Goal: Check status: Check status

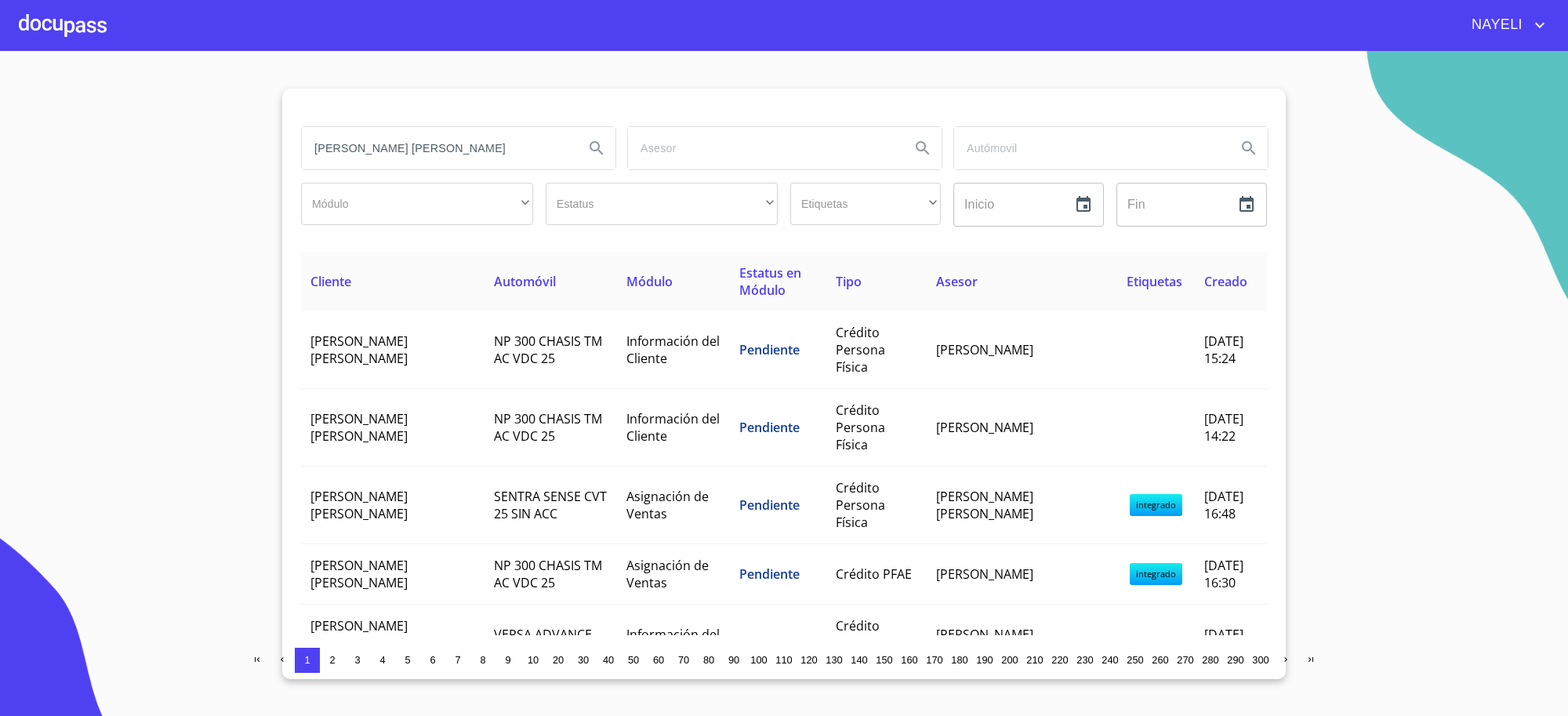
type input "[PERSON_NAME] [PERSON_NAME]"
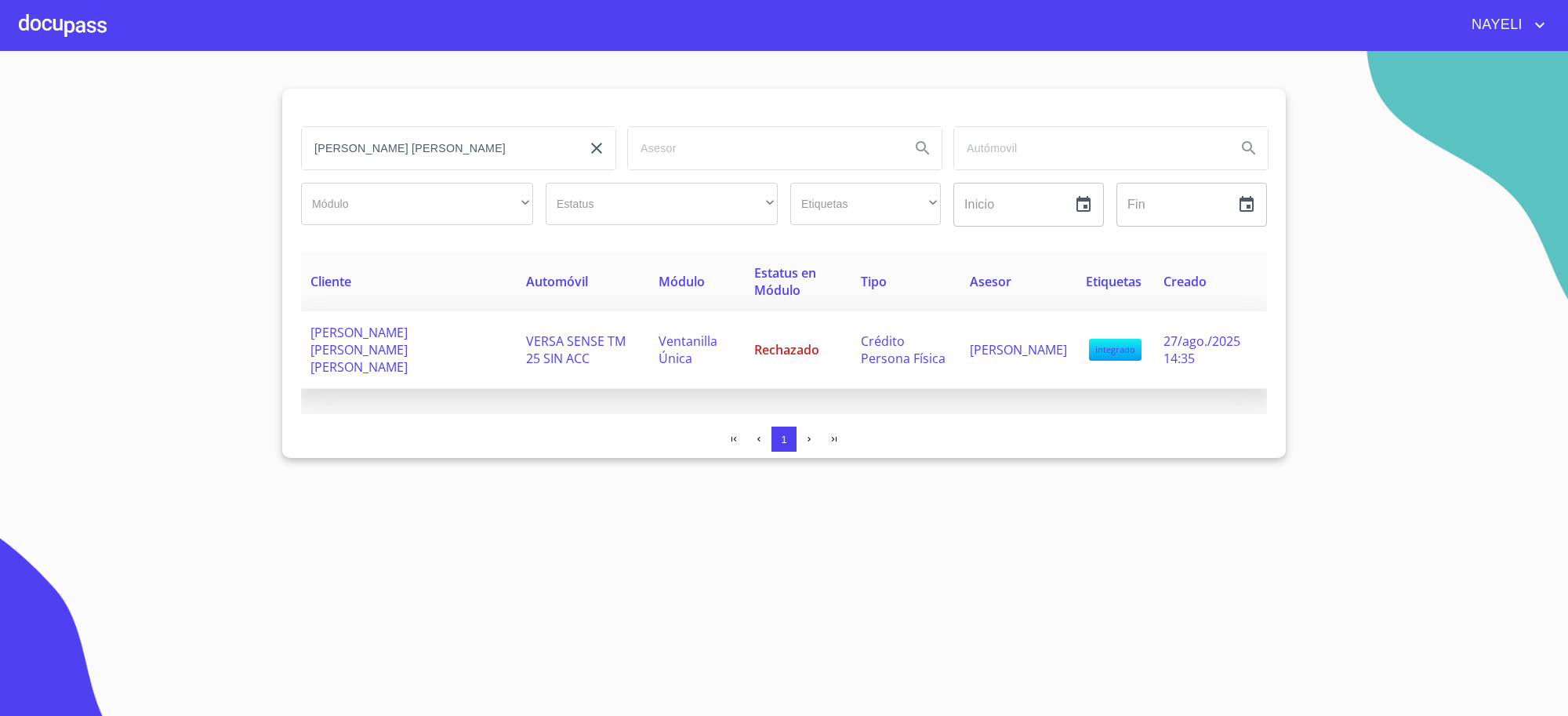
click at [577, 339] on span "VERSA SENSE TM 25 SIN ACC" at bounding box center [576, 349] width 100 height 35
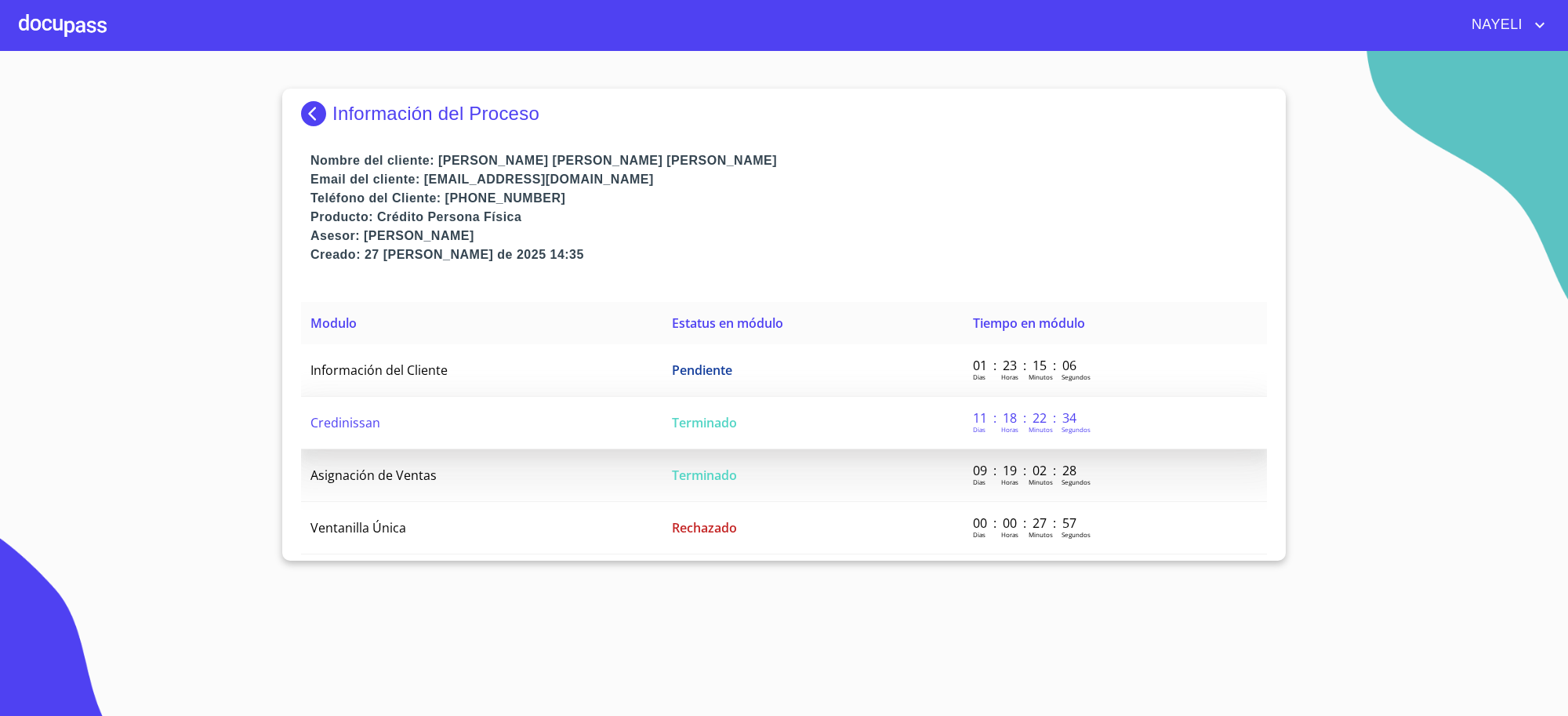
click at [917, 431] on td "Terminado" at bounding box center [813, 423] width 301 height 53
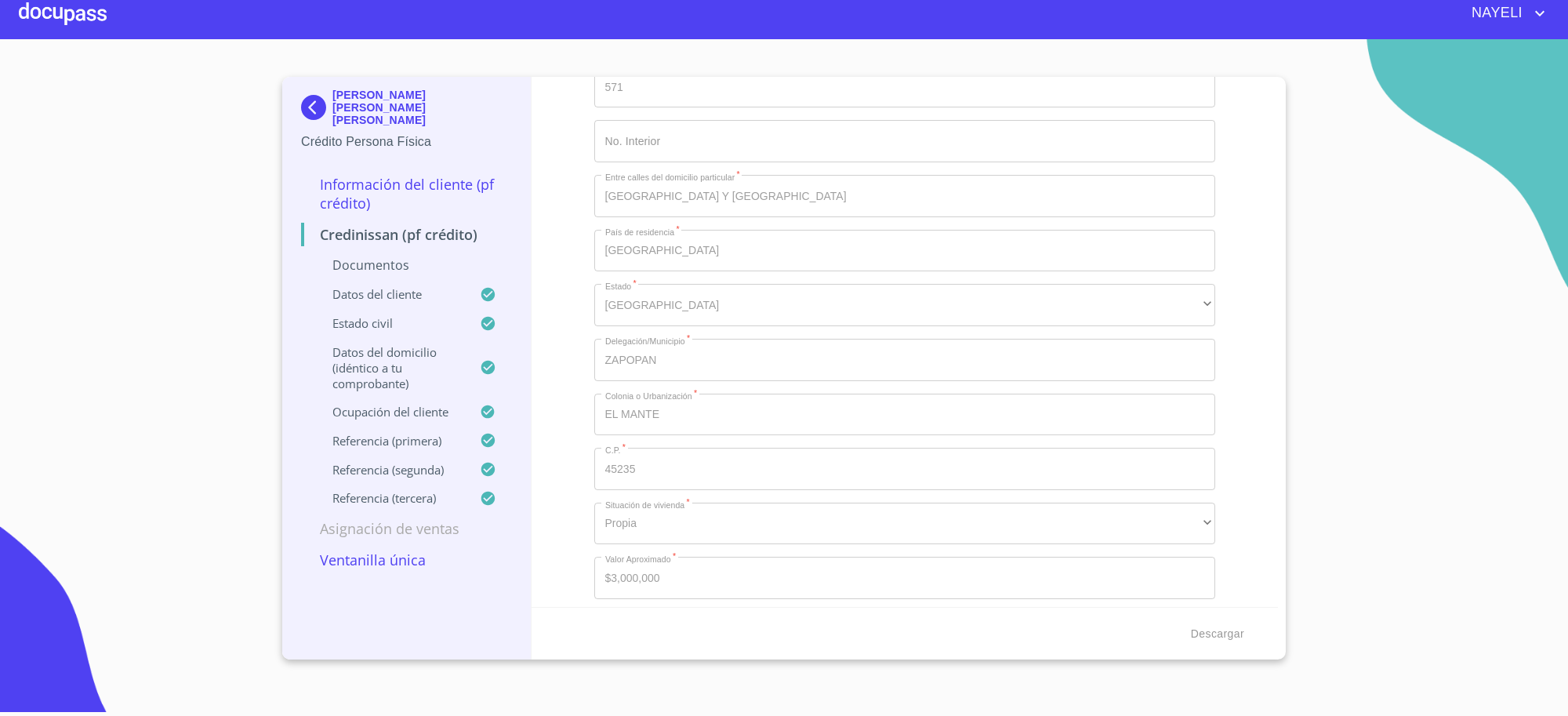
scroll to position [6207, 0]
click at [327, 95] on img at bounding box center [316, 107] width 31 height 25
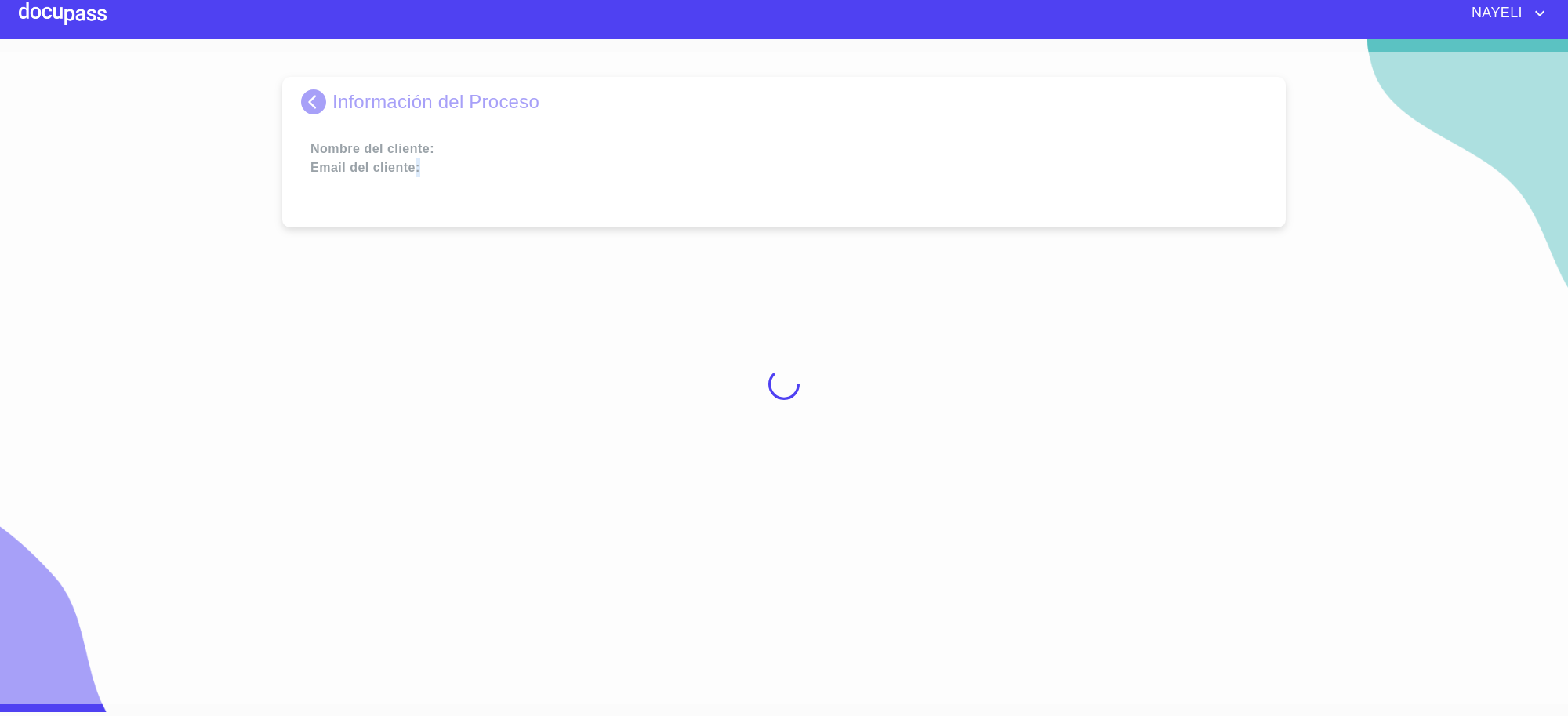
click at [327, 91] on div at bounding box center [784, 384] width 1568 height 665
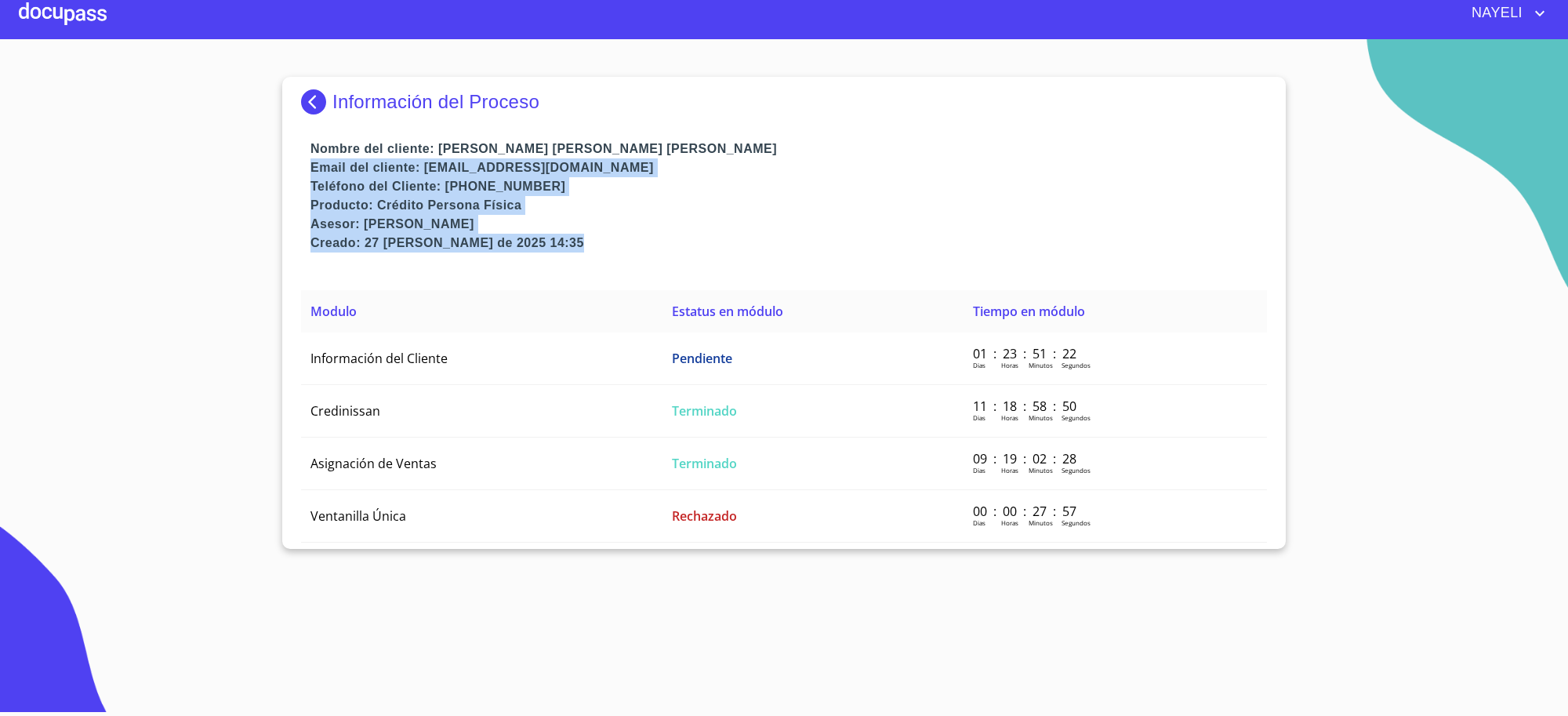
click at [327, 91] on img at bounding box center [316, 102] width 31 height 25
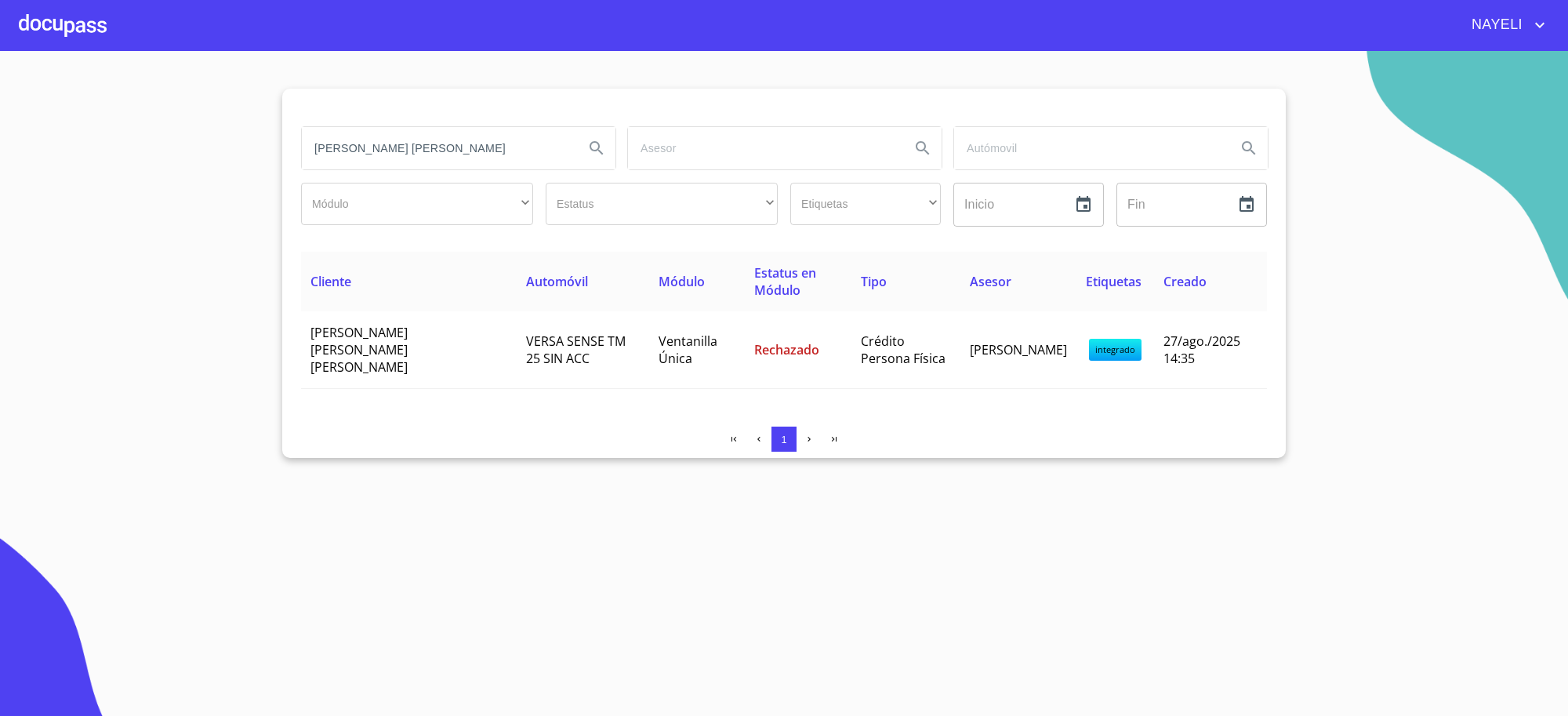
click at [463, 157] on input "[PERSON_NAME] [PERSON_NAME]" at bounding box center [436, 148] width 270 height 42
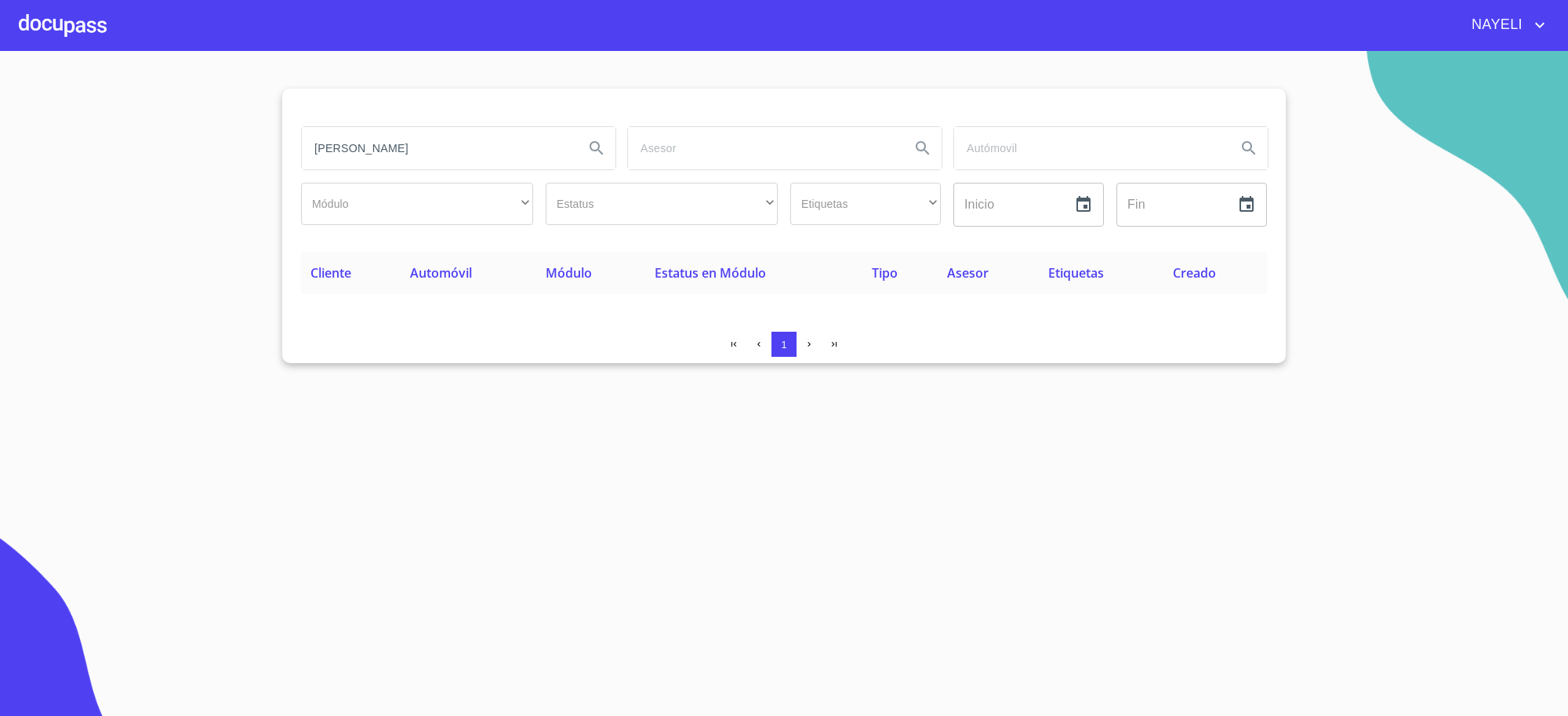
type input "[PERSON_NAME]"
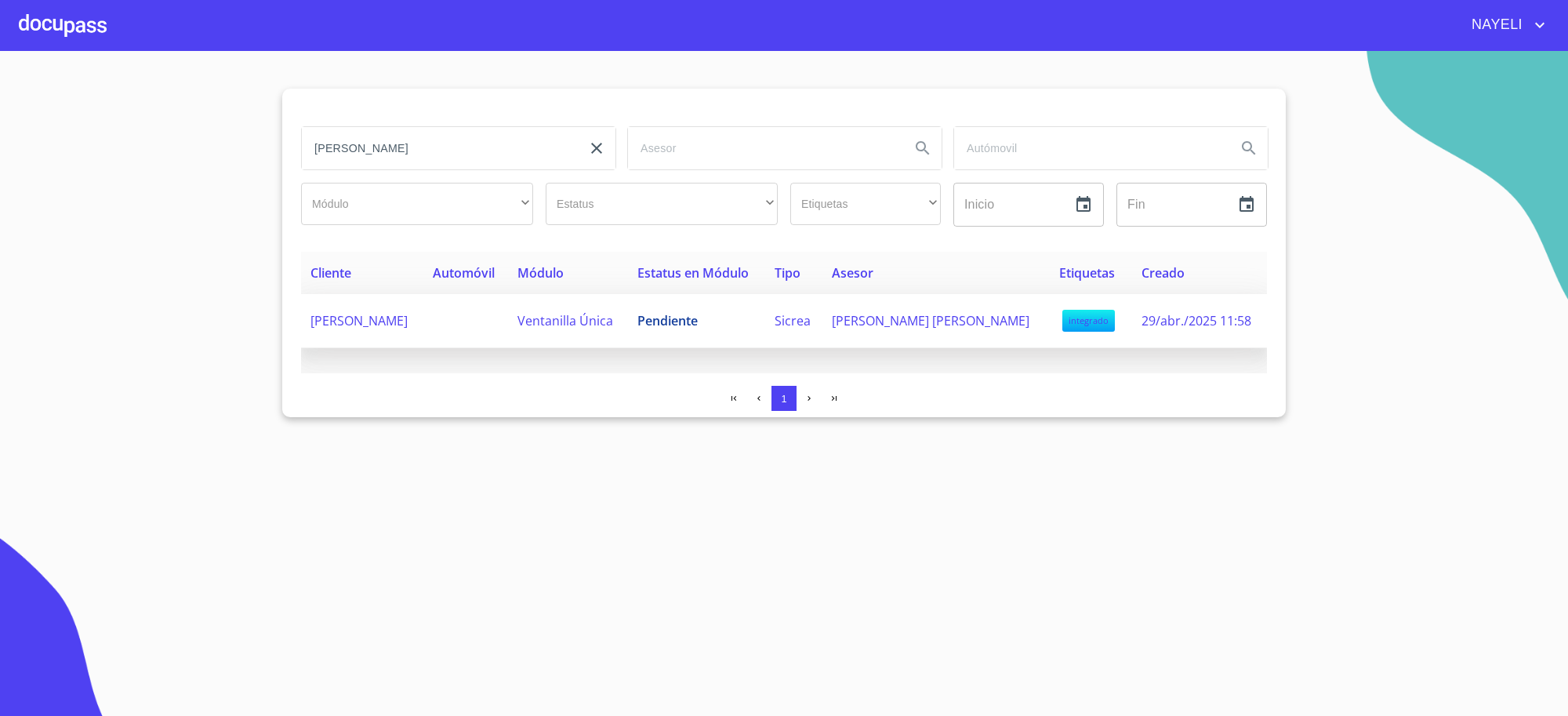
click at [628, 342] on td "Ventanilla Única" at bounding box center [568, 322] width 120 height 55
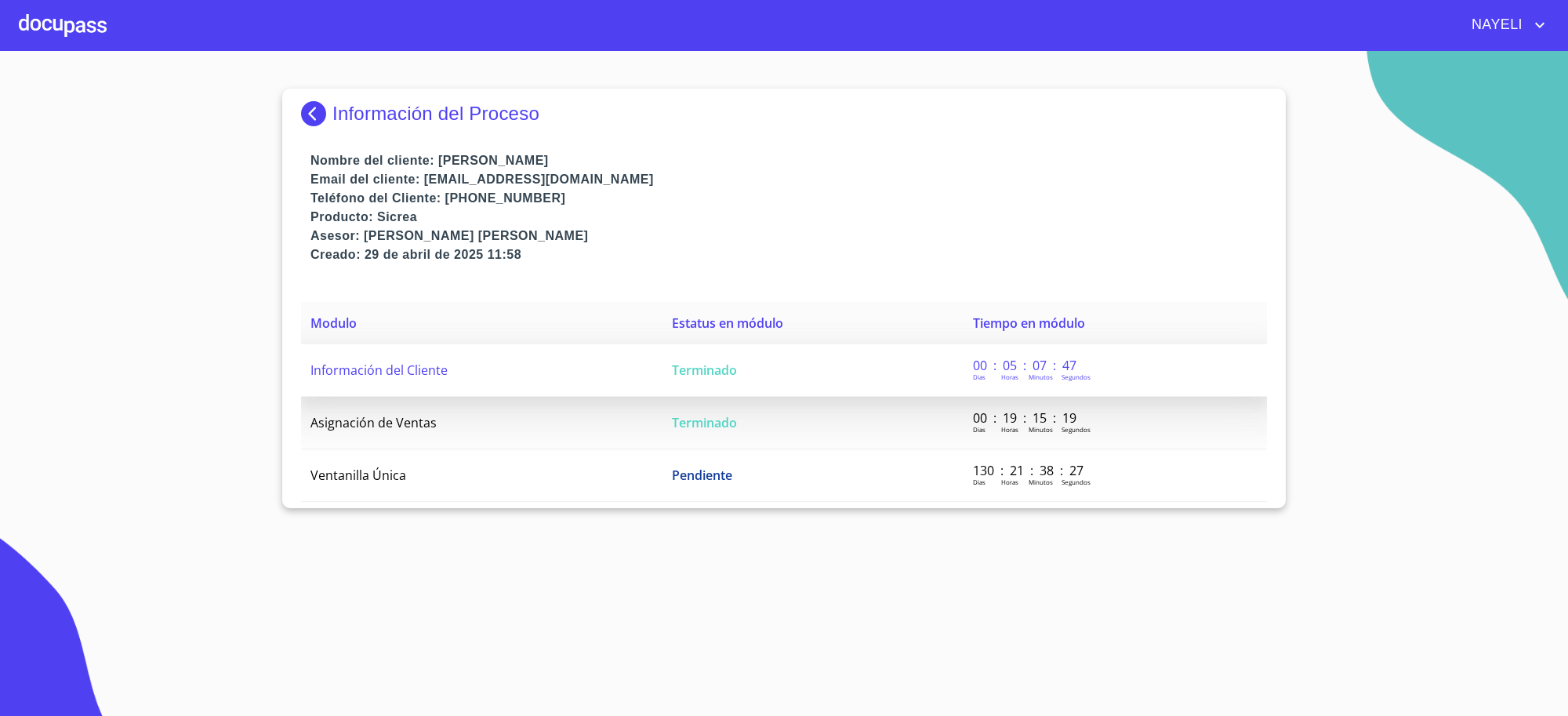
click at [675, 362] on span "Terminado" at bounding box center [704, 370] width 65 height 17
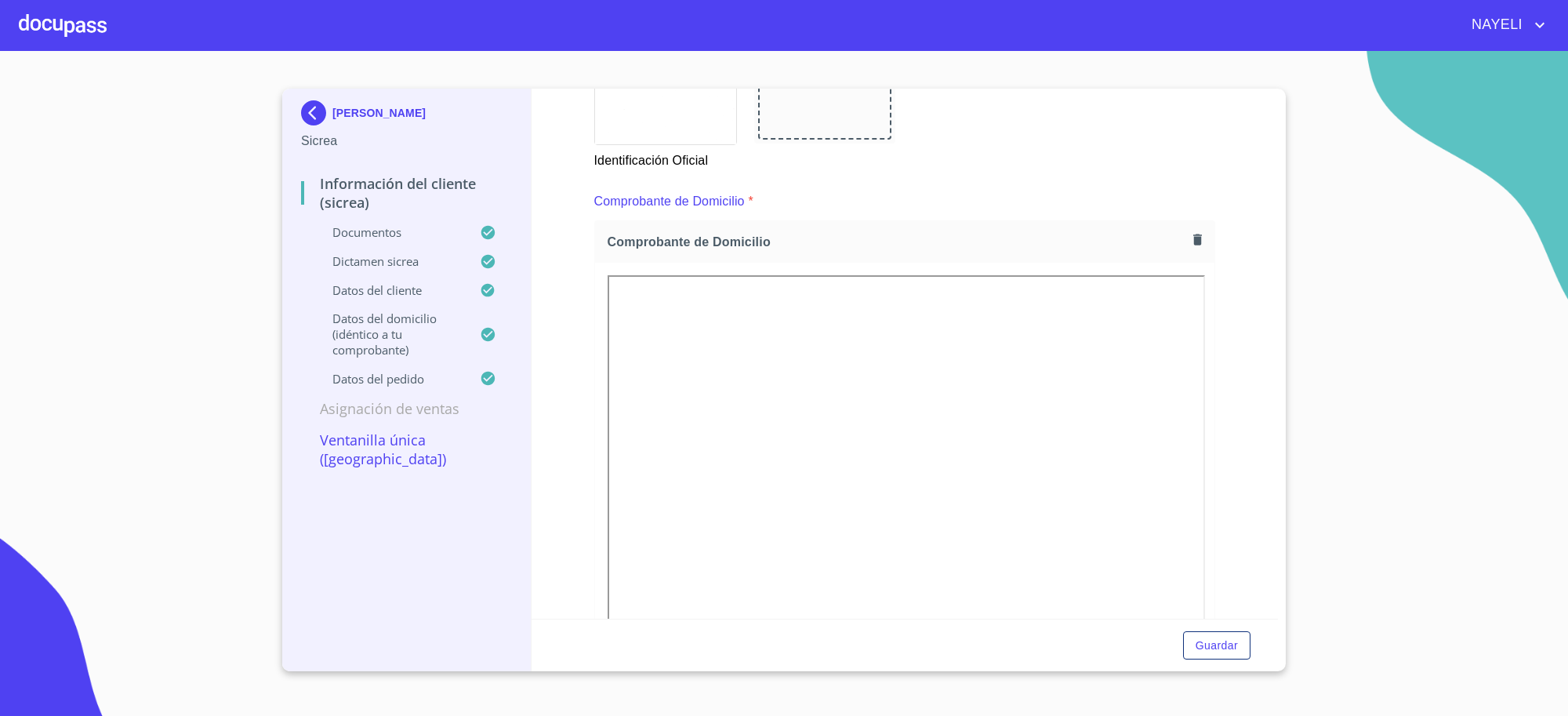
scroll to position [915, 0]
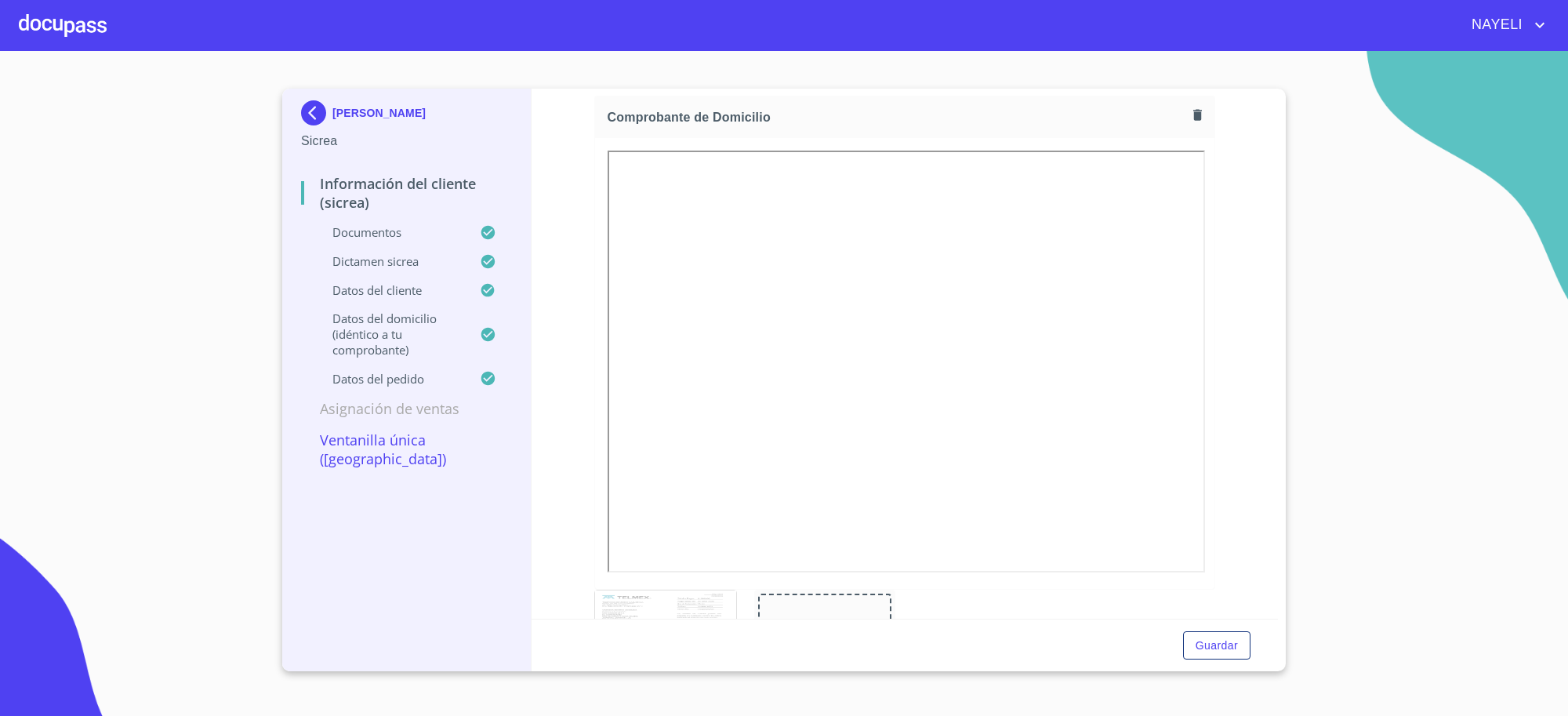
click at [327, 112] on img at bounding box center [316, 113] width 31 height 25
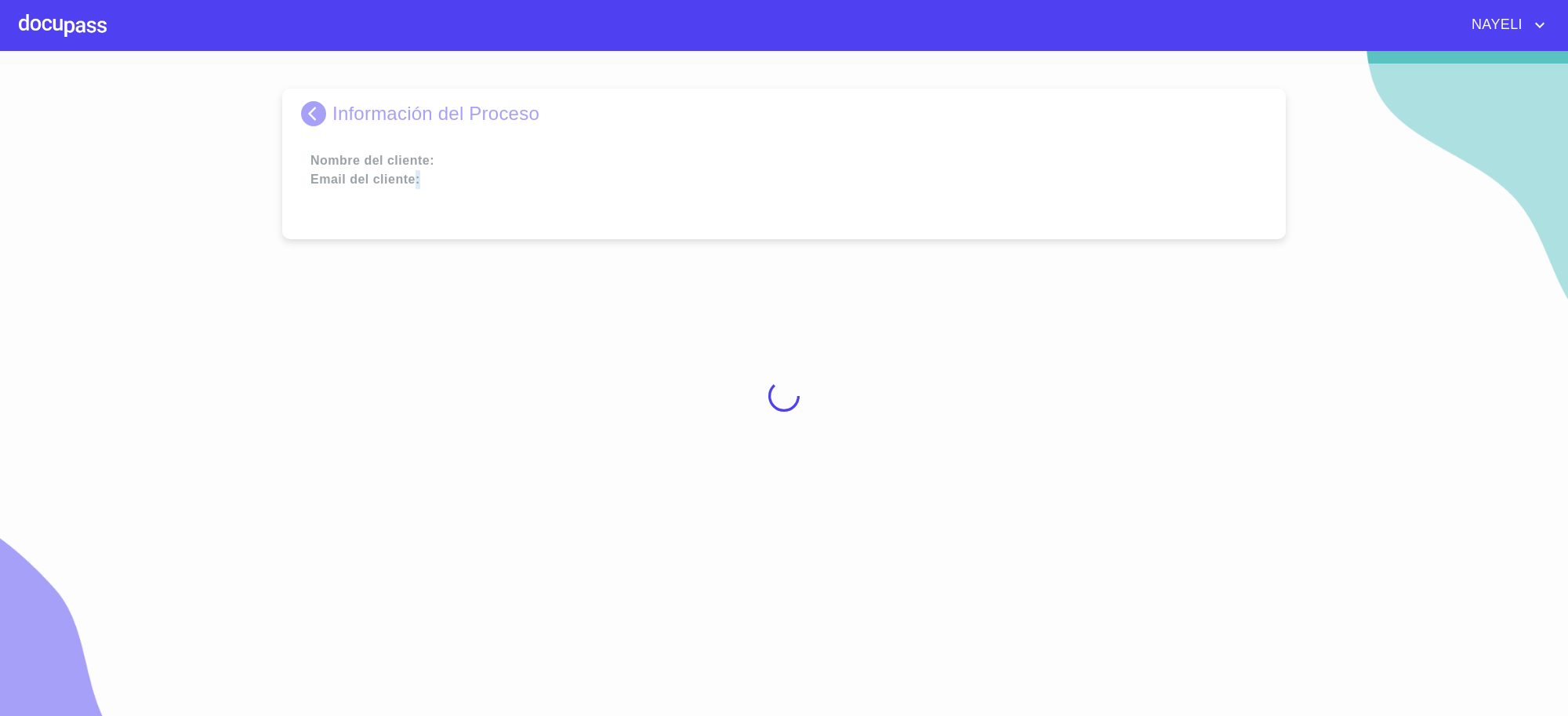
click at [327, 112] on div at bounding box center [784, 396] width 1568 height 665
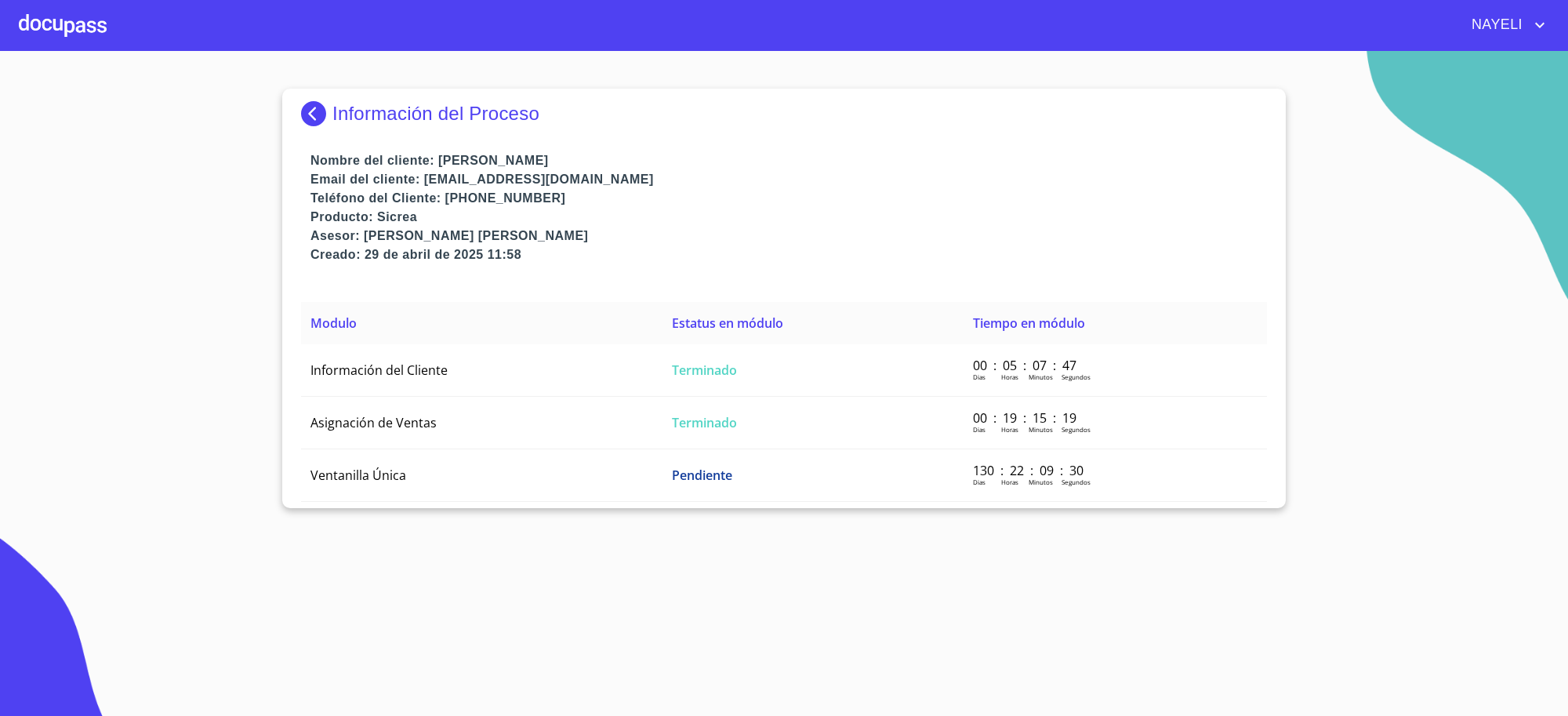
click at [340, 103] on p "Información del Proceso" at bounding box center [436, 113] width 207 height 22
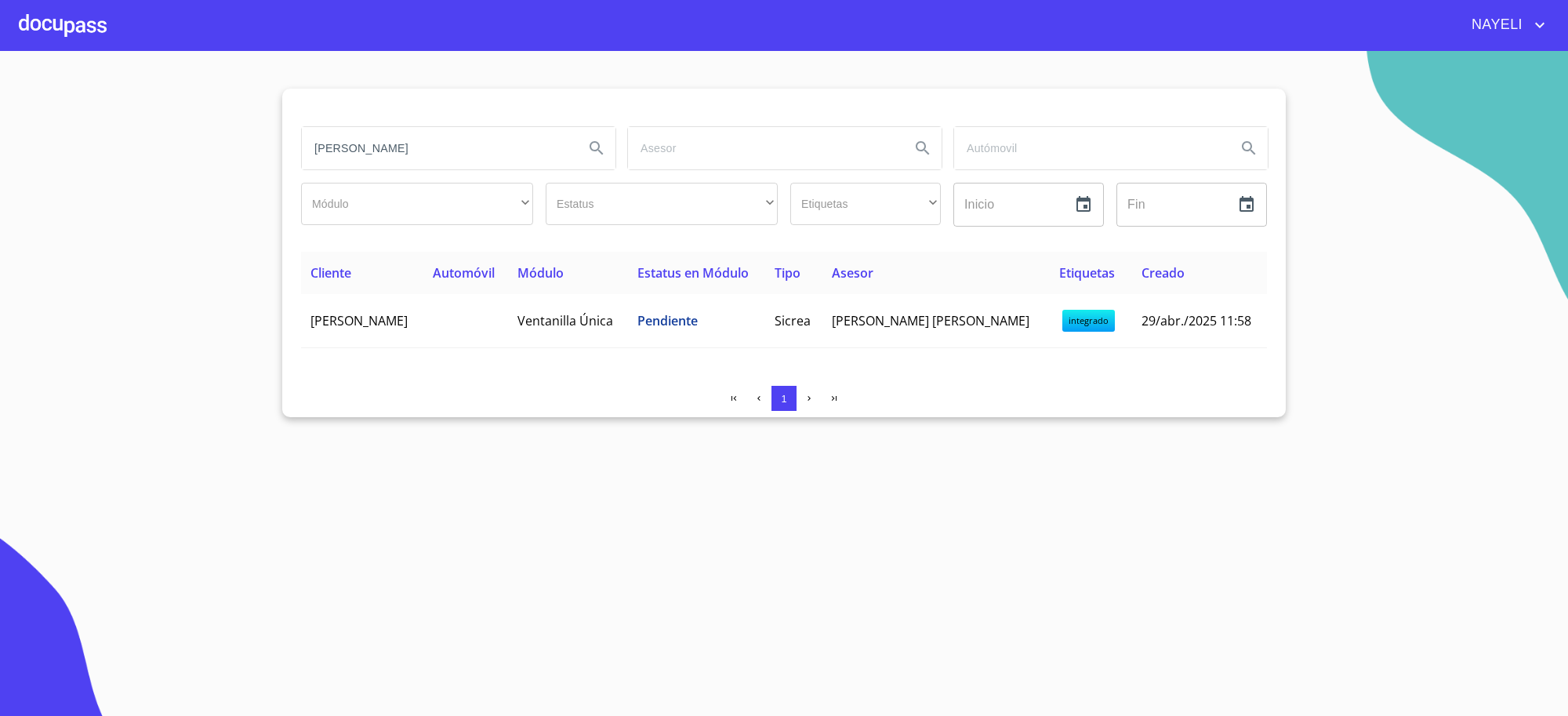
click at [557, 151] on input "[PERSON_NAME]" at bounding box center [436, 148] width 270 height 42
type input "BACHOCO"
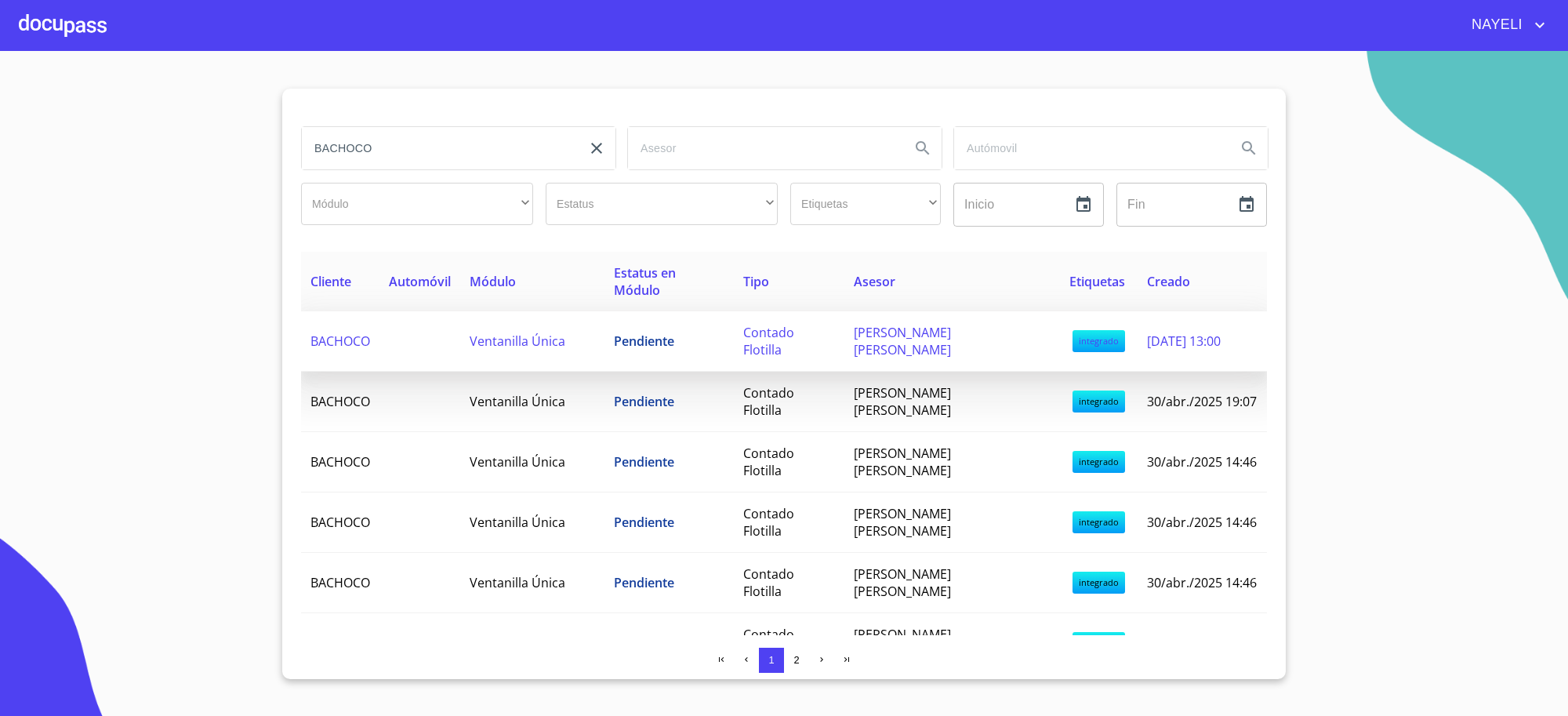
click at [621, 335] on td "Pendiente" at bounding box center [670, 342] width 130 height 60
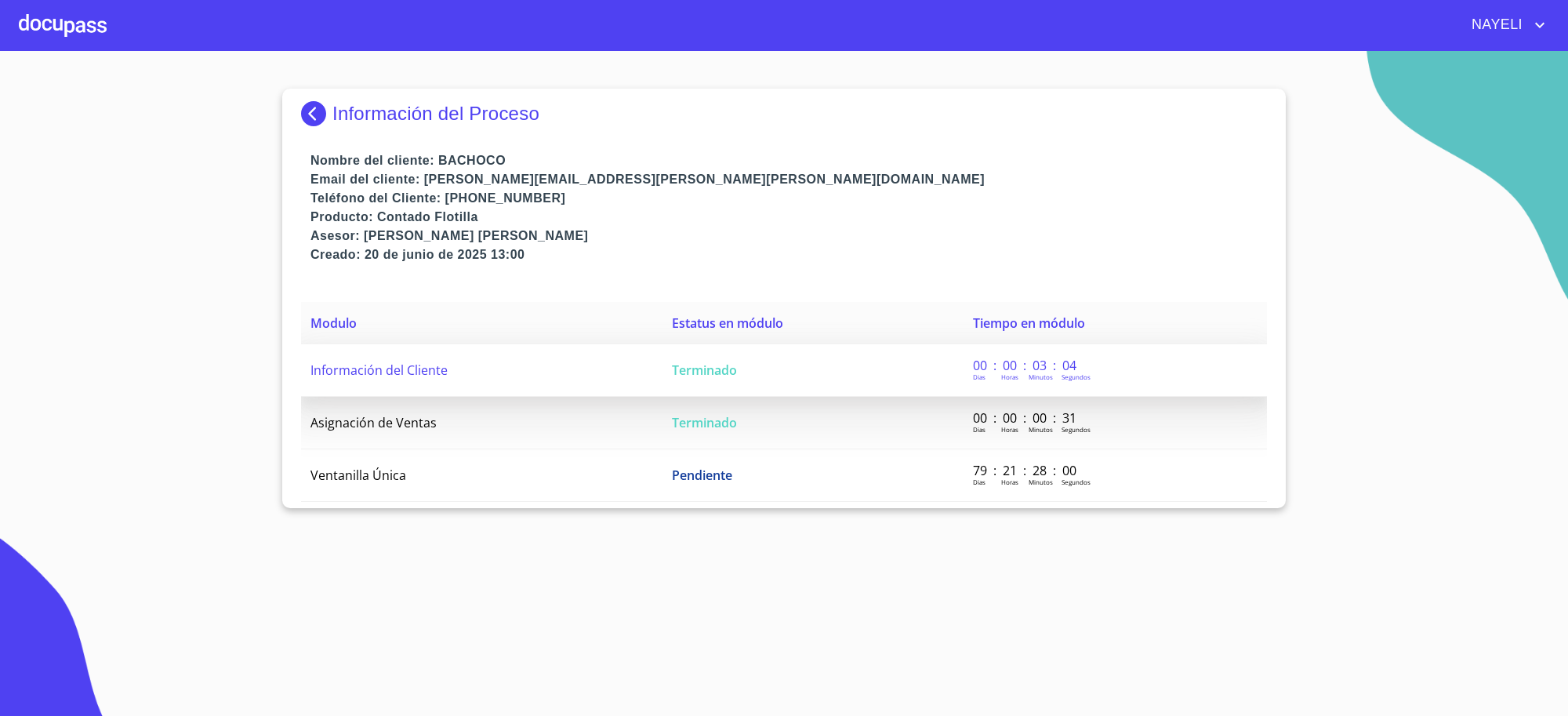
click at [539, 392] on td "Información del Cliente" at bounding box center [482, 371] width 361 height 53
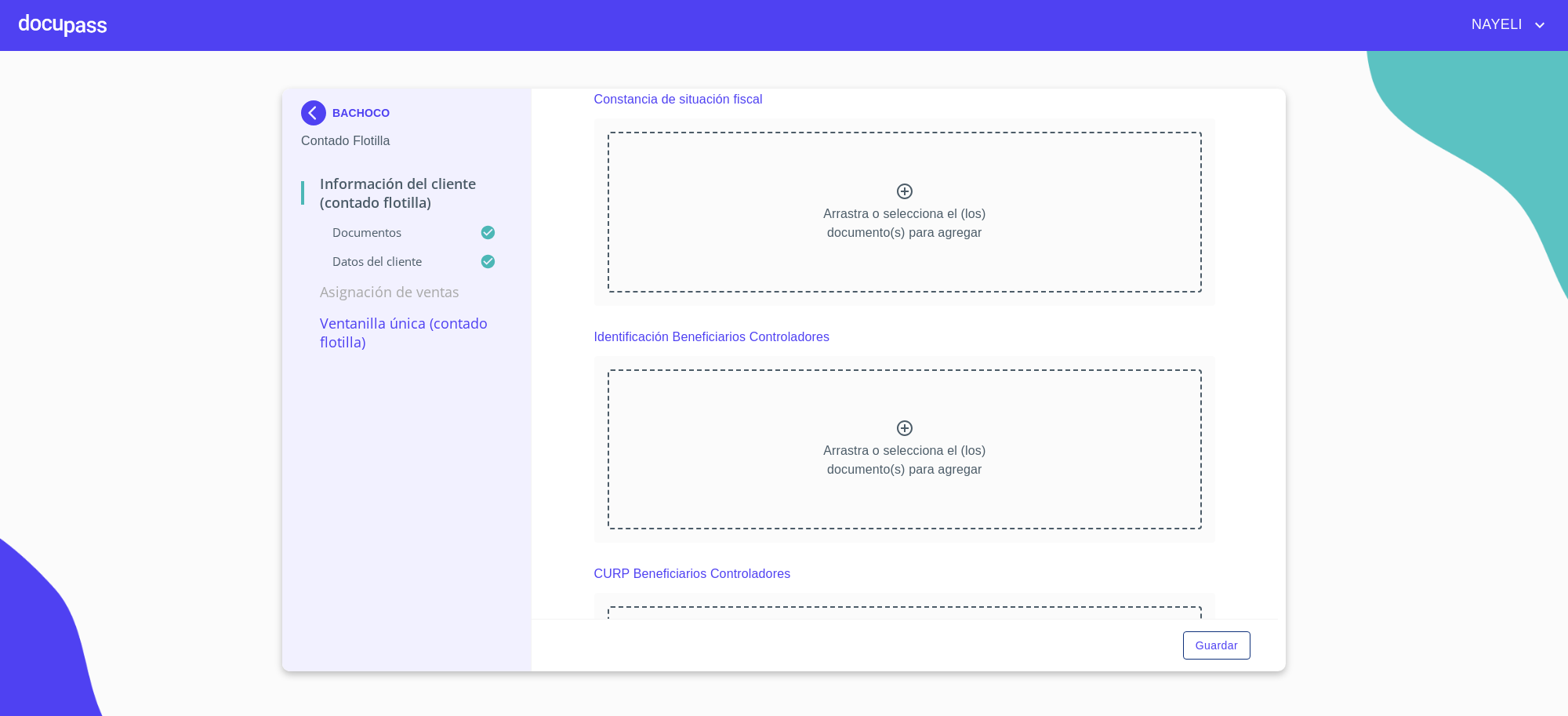
scroll to position [3769, 0]
click at [388, 103] on div "BACHOCO" at bounding box center [406, 116] width 211 height 31
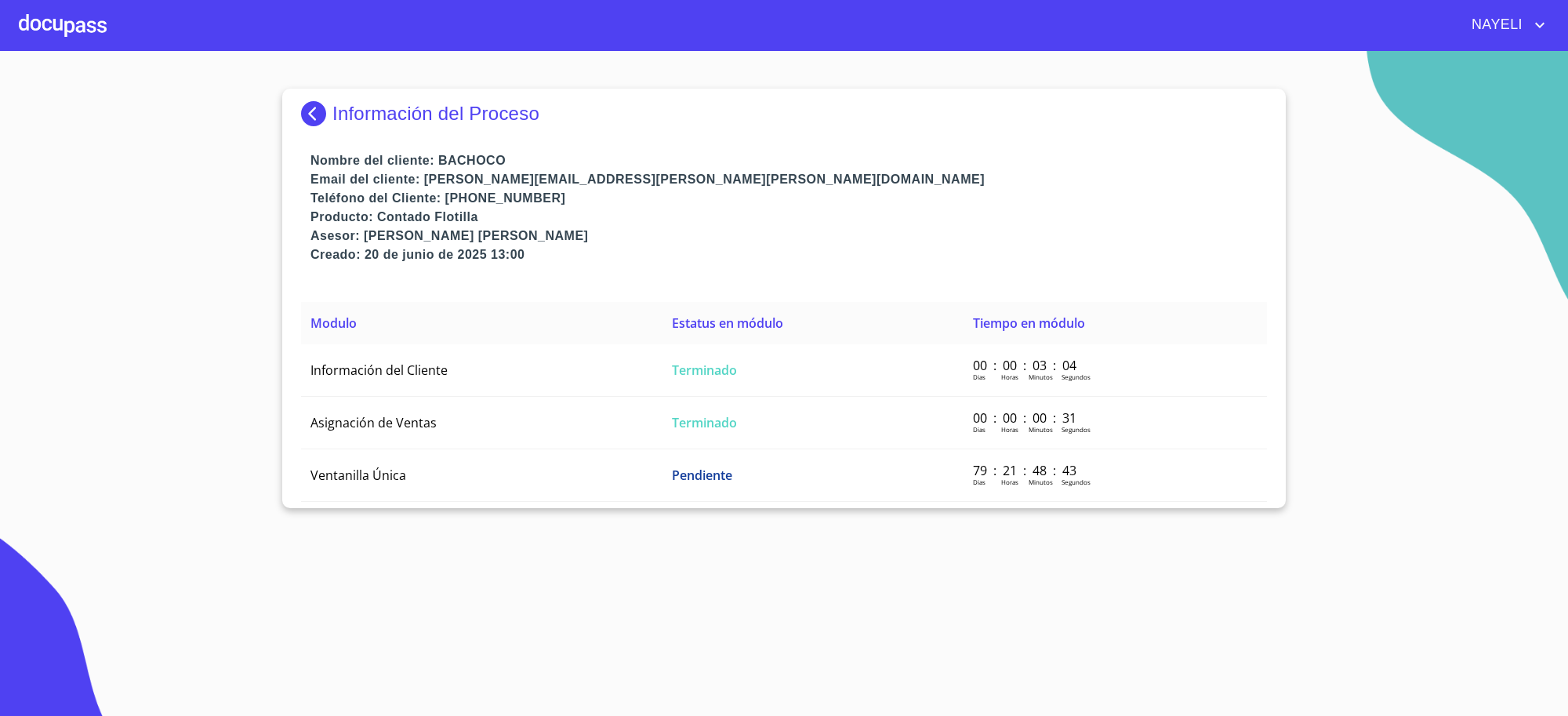
click at [343, 108] on p "Información del Proceso" at bounding box center [436, 113] width 207 height 22
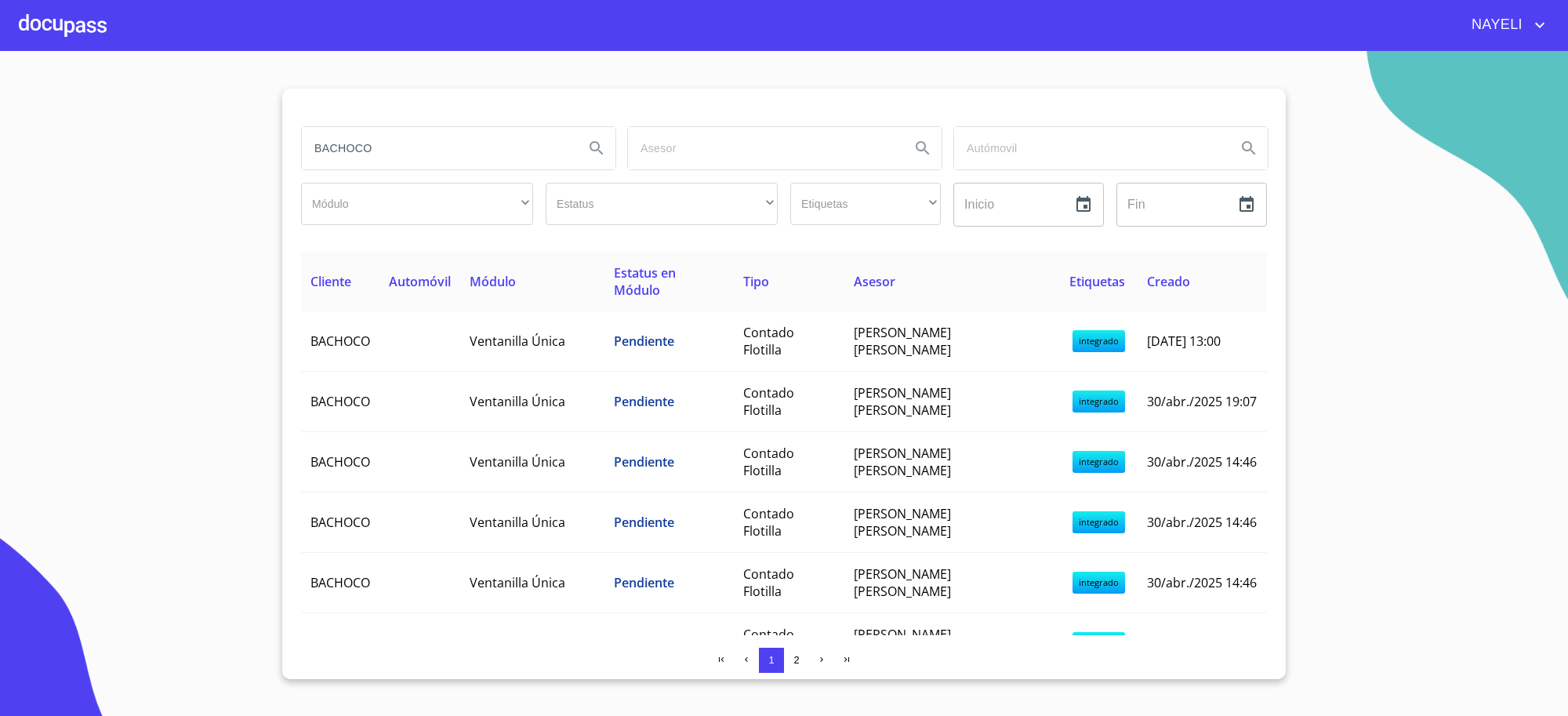
click at [417, 165] on input "BACHOCO" at bounding box center [436, 148] width 270 height 42
type input "FINEX"
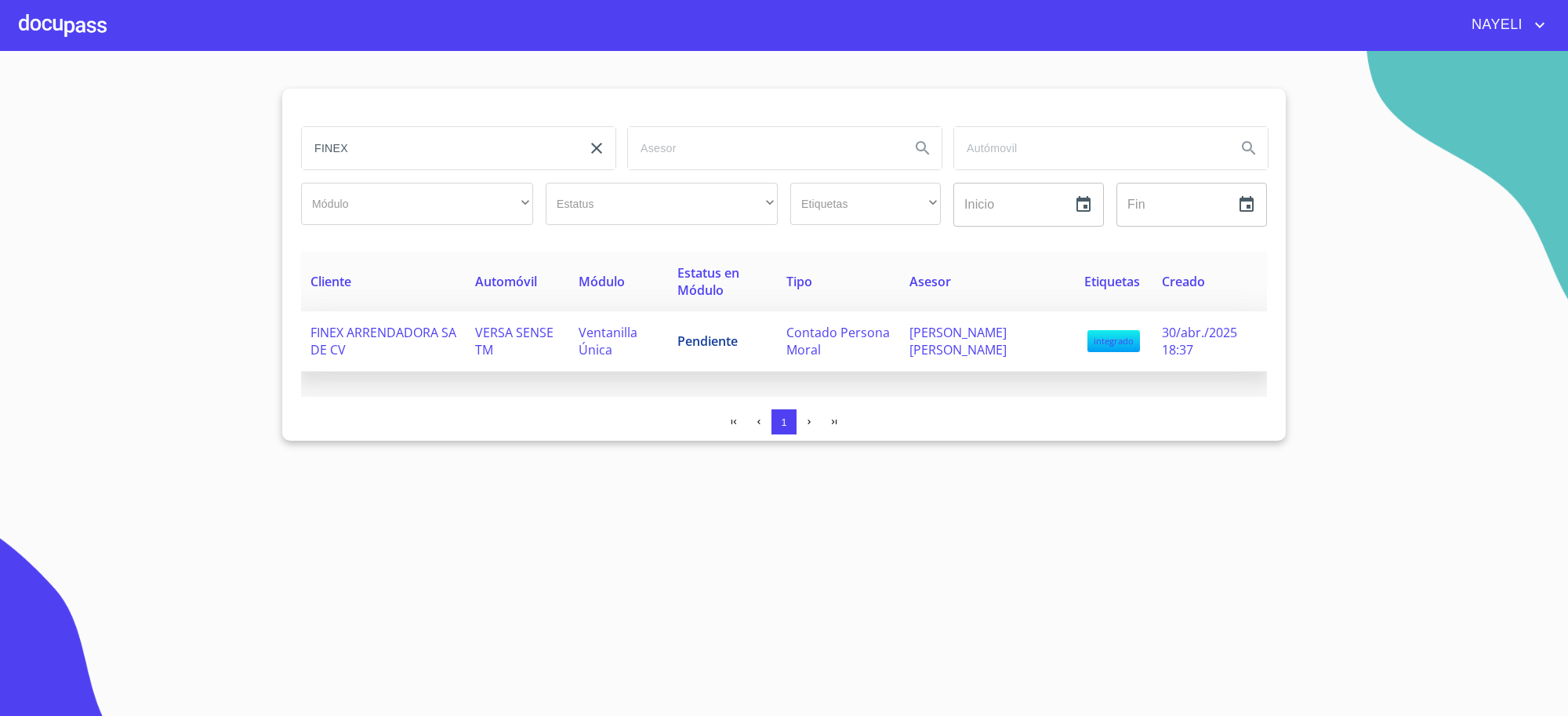
click at [900, 323] on td "Contado Persona Moral" at bounding box center [838, 342] width 123 height 60
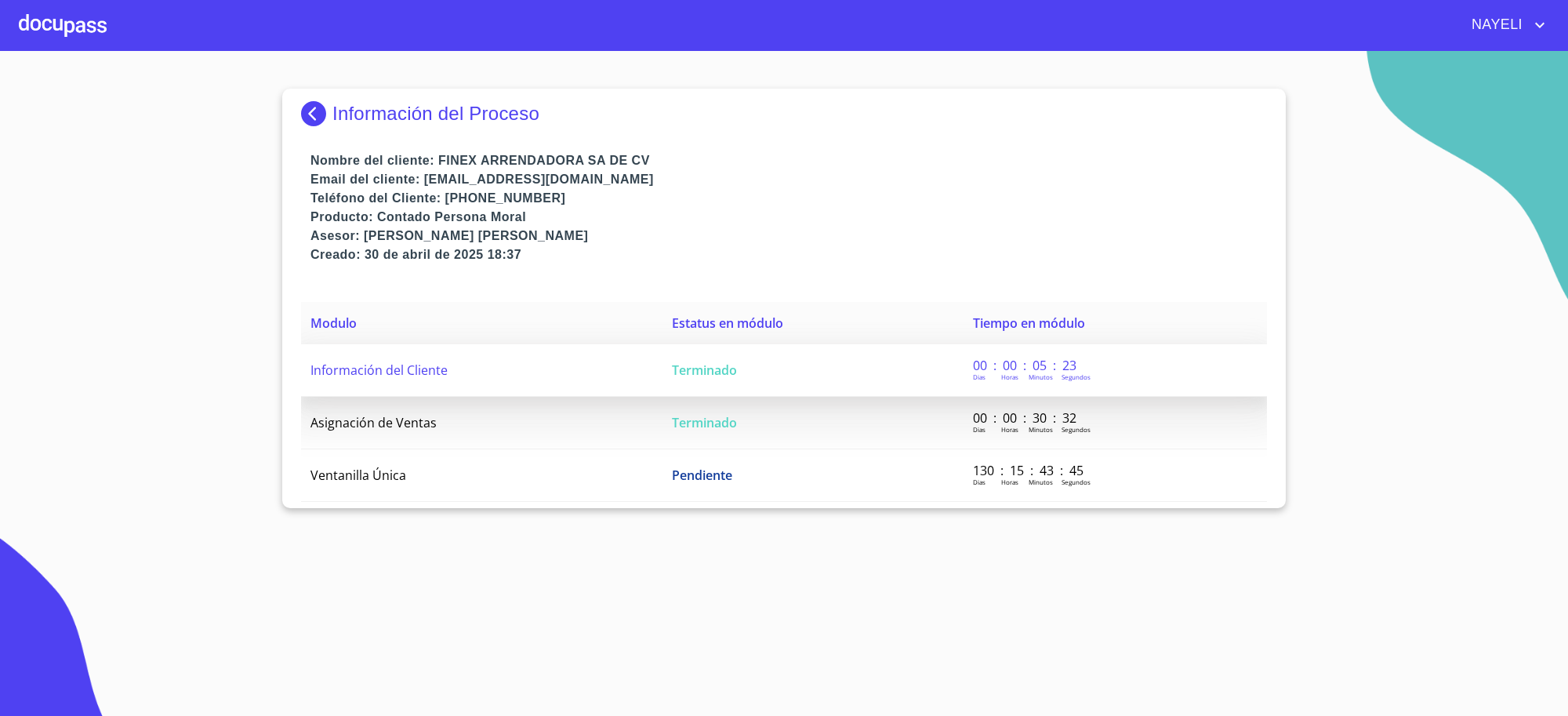
click at [878, 346] on td "Terminado" at bounding box center [813, 371] width 301 height 53
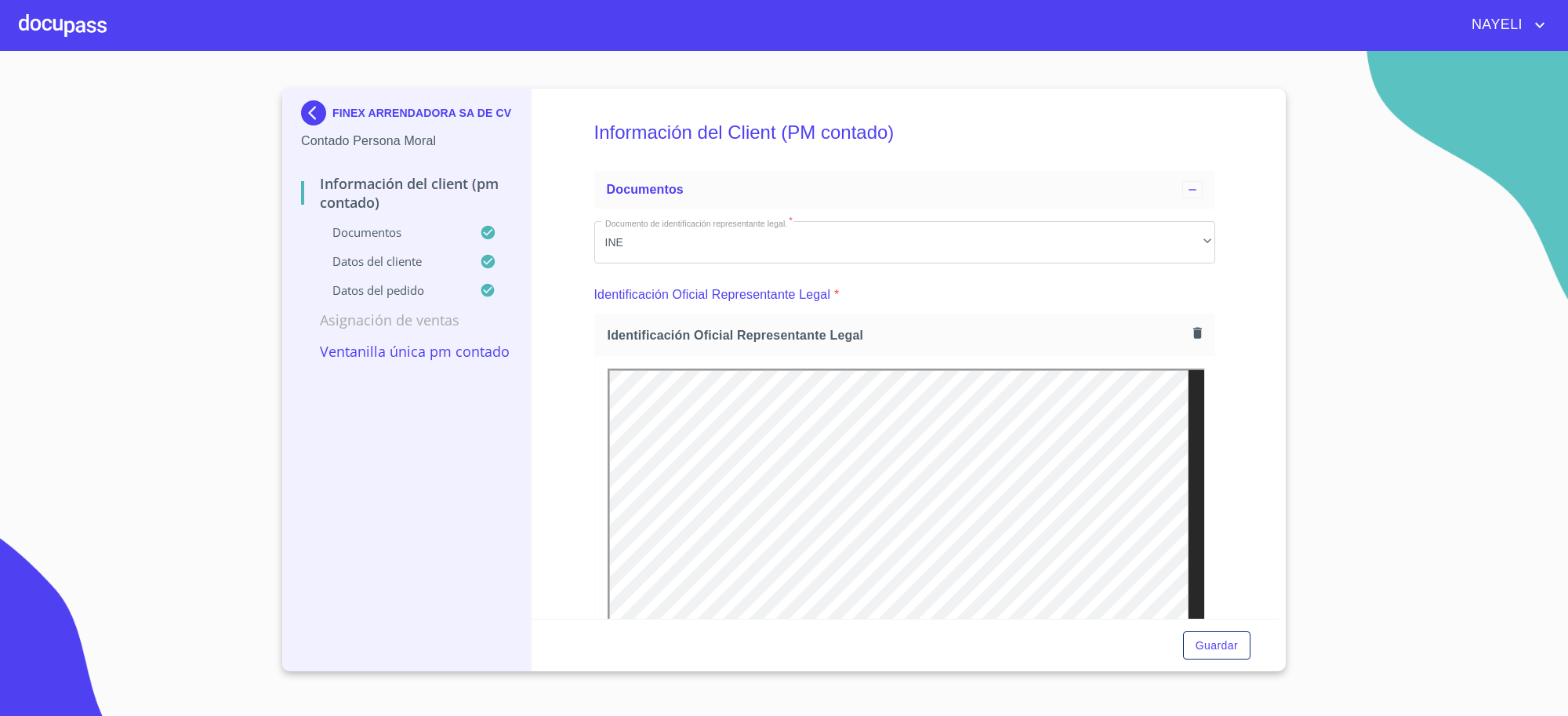
click at [341, 119] on div "FINEX ARRENDADORA SA DE CV" at bounding box center [406, 116] width 211 height 31
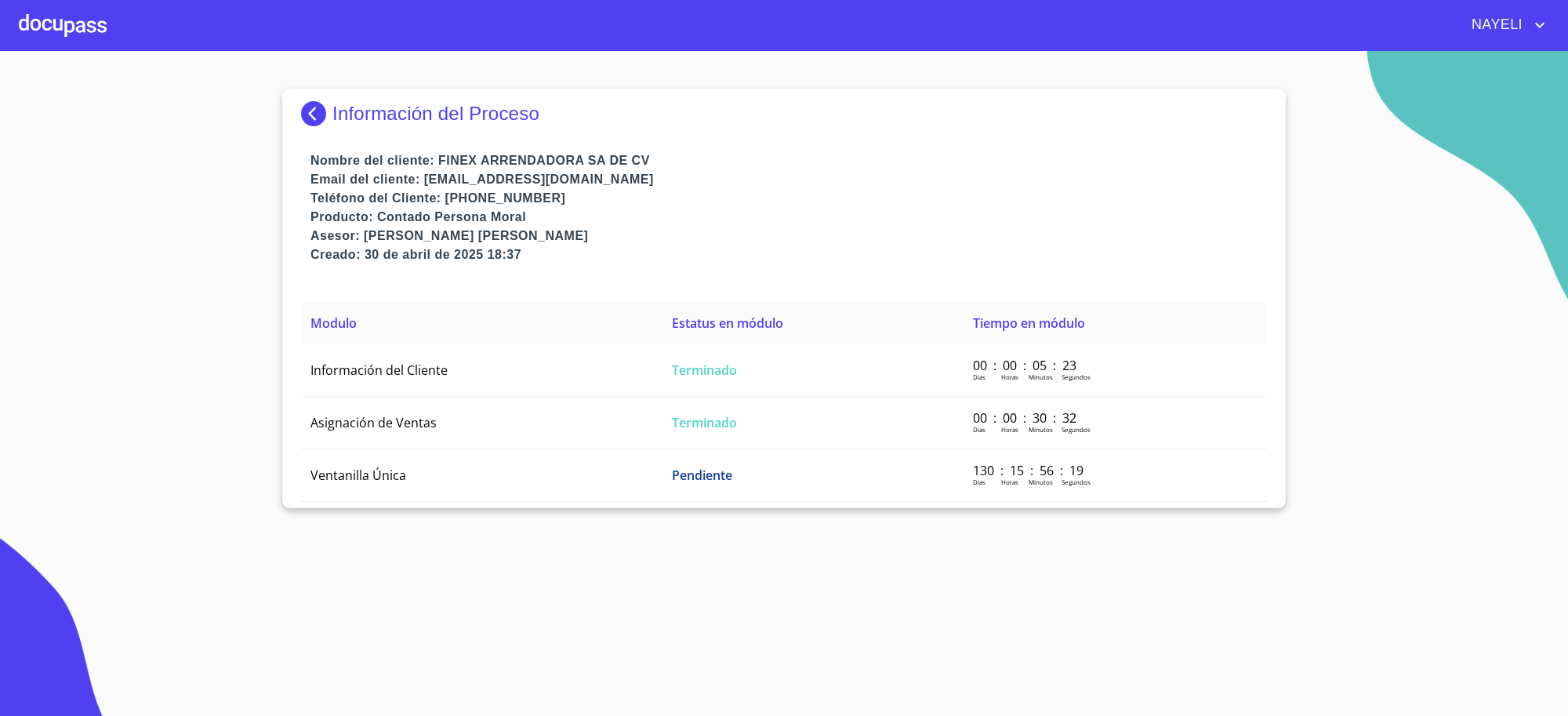
click at [341, 119] on p "Información del Proceso" at bounding box center [436, 113] width 207 height 22
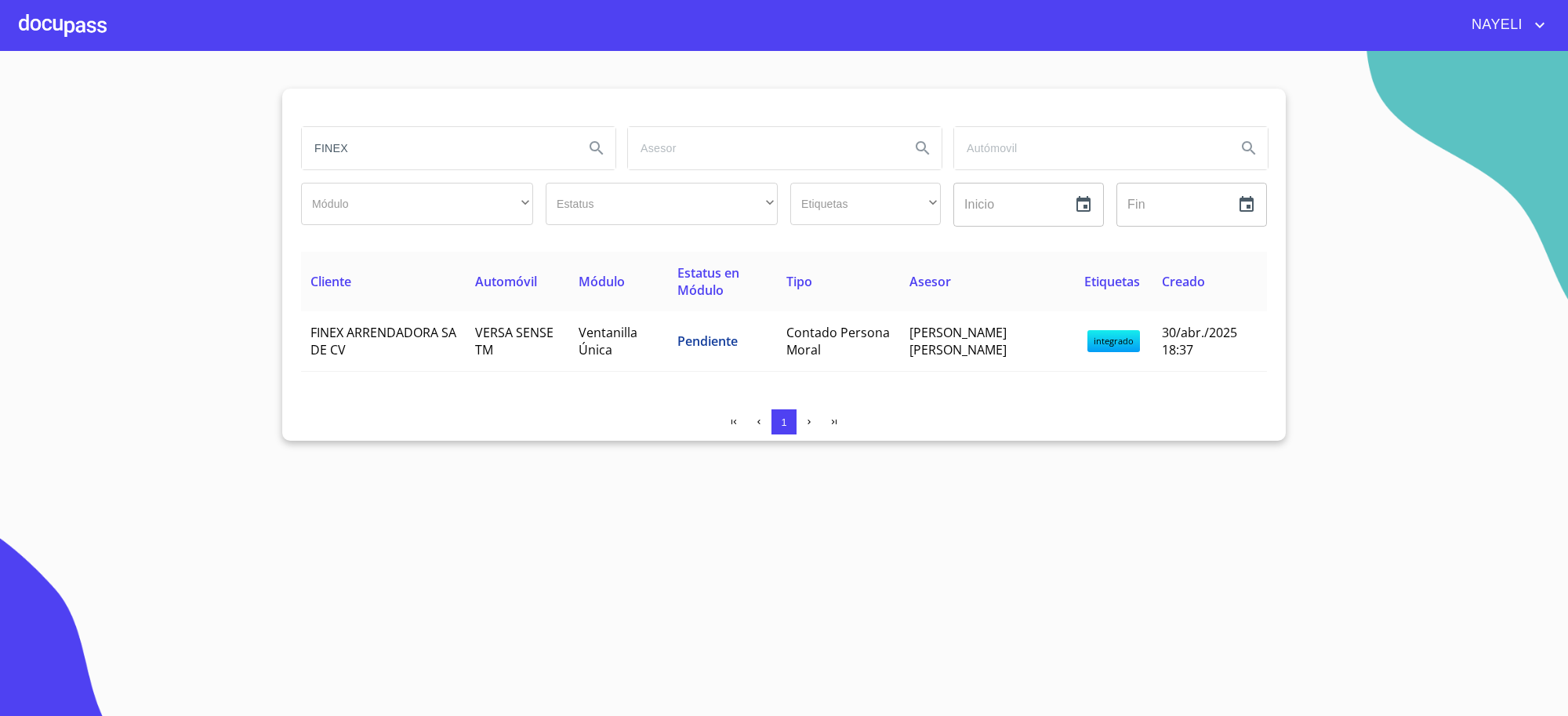
click at [359, 153] on input "FINEX" at bounding box center [436, 148] width 270 height 42
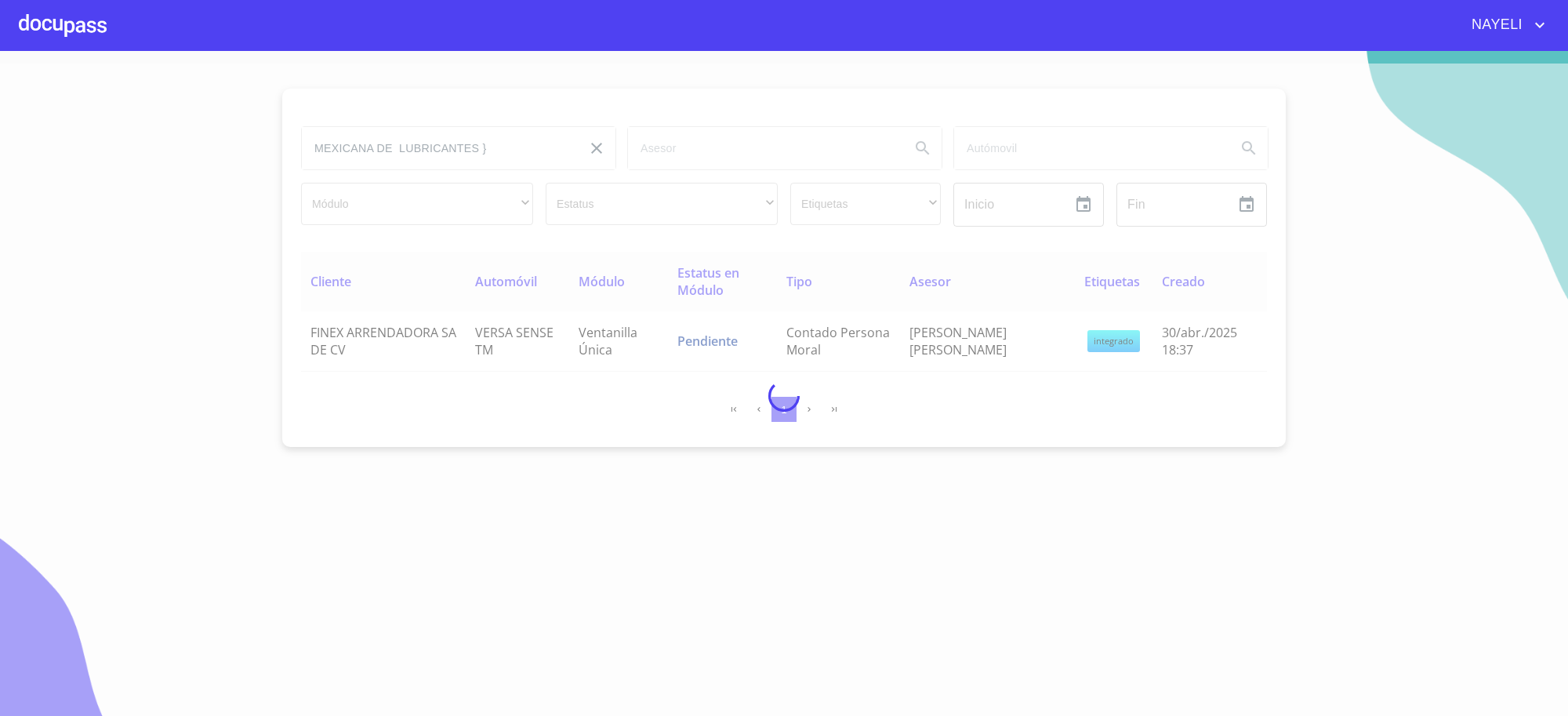
type input "MEXICANA DE LUBRICANTES"
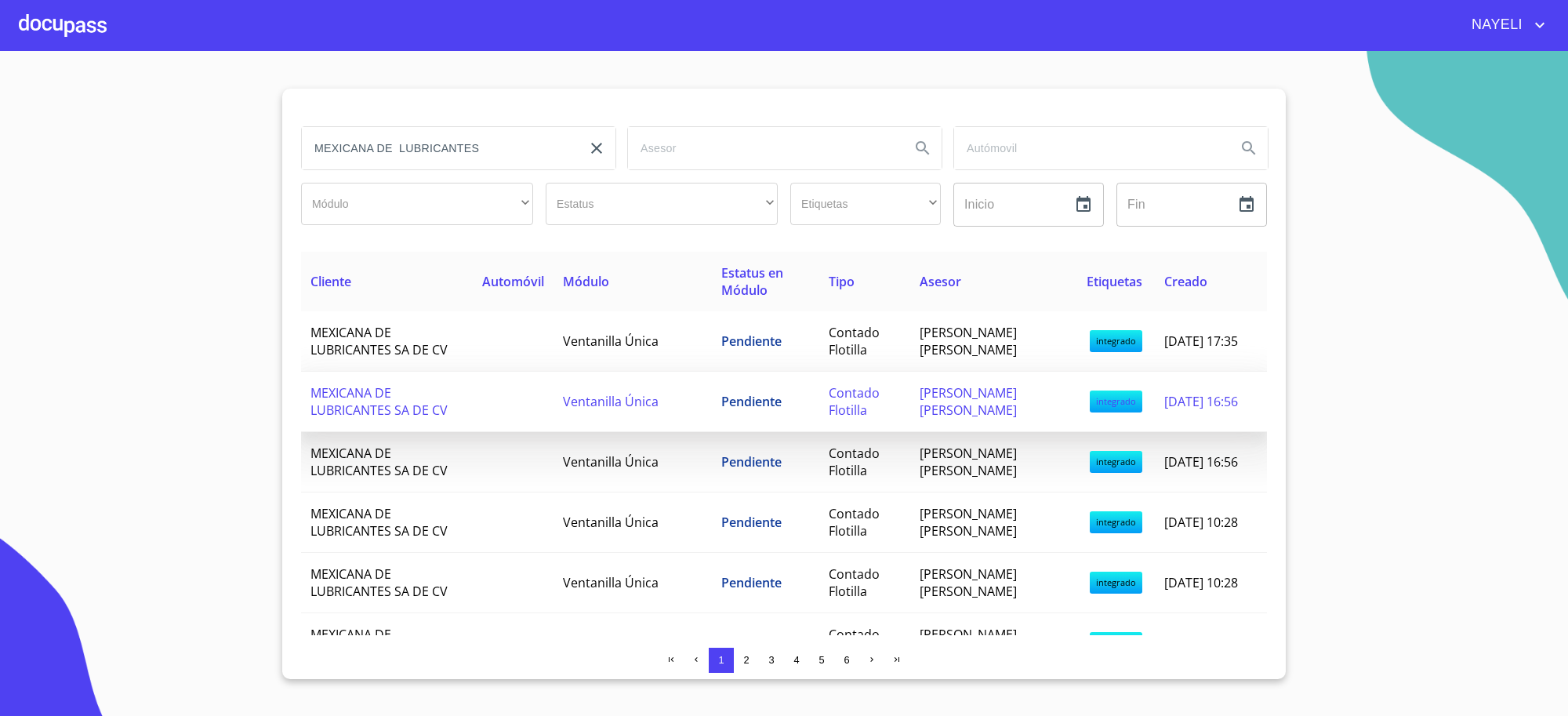
click at [578, 389] on td "Ventanilla Única" at bounding box center [632, 402] width 158 height 60
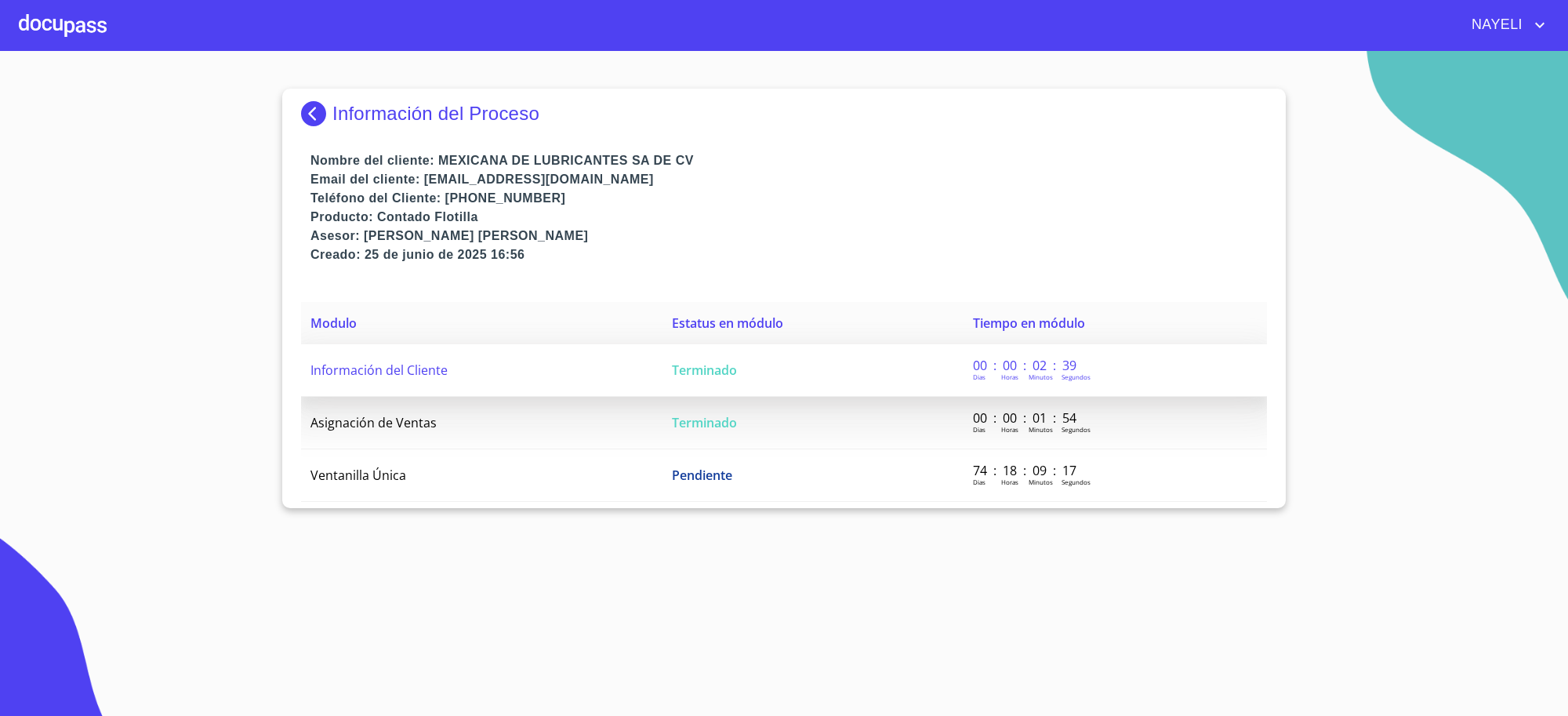
click at [751, 385] on td "Terminado" at bounding box center [813, 371] width 301 height 53
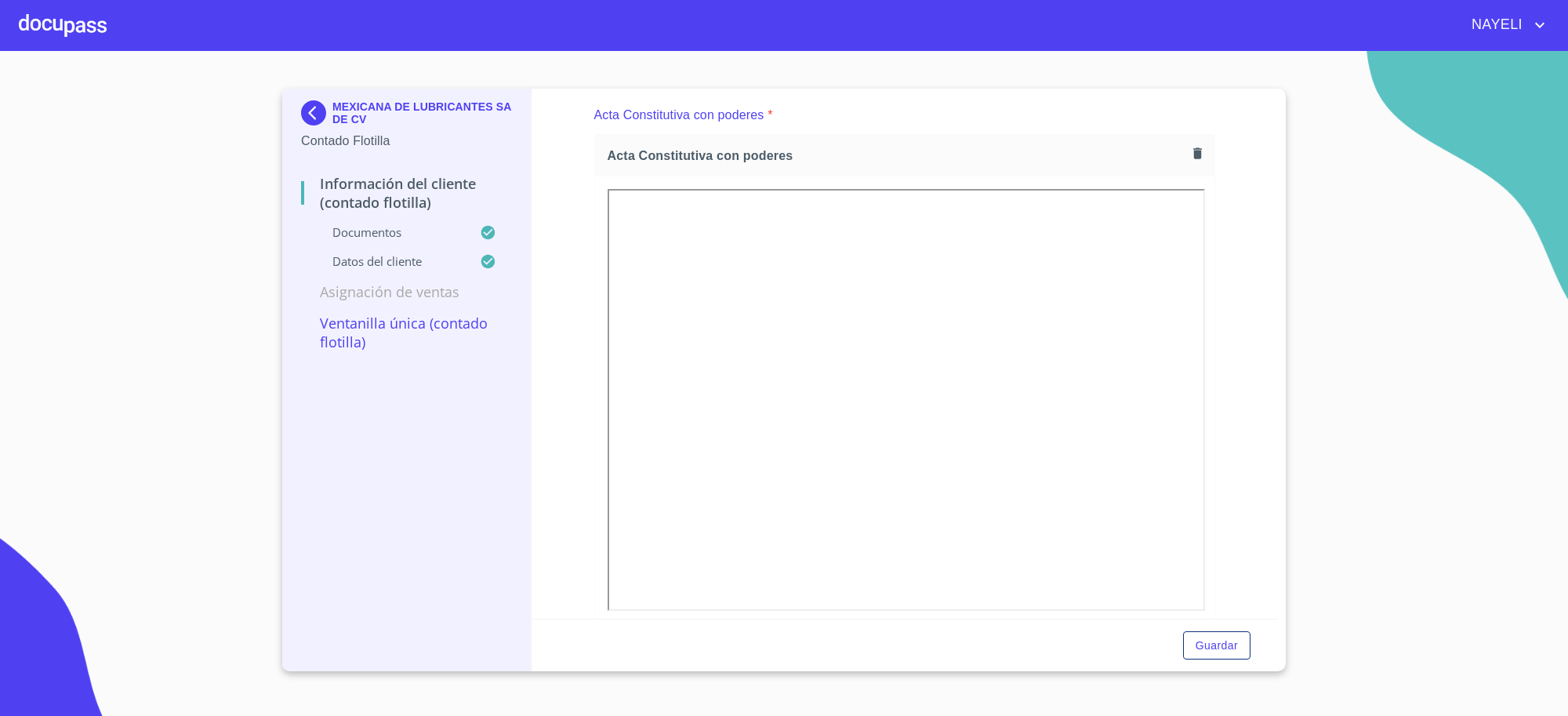
scroll to position [2482, 0]
click at [308, 112] on img at bounding box center [316, 113] width 31 height 25
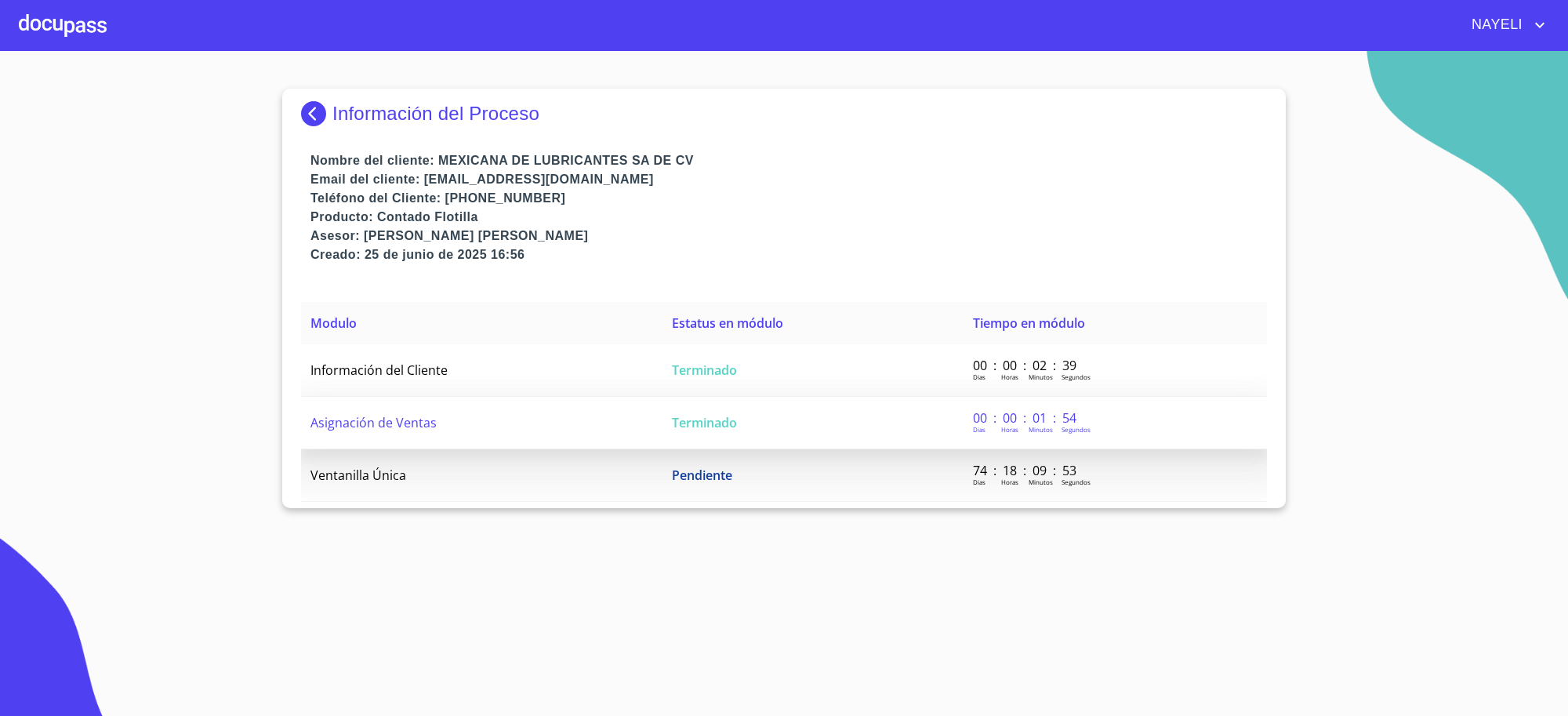
click at [619, 444] on td "Asignación de Ventas" at bounding box center [482, 423] width 361 height 53
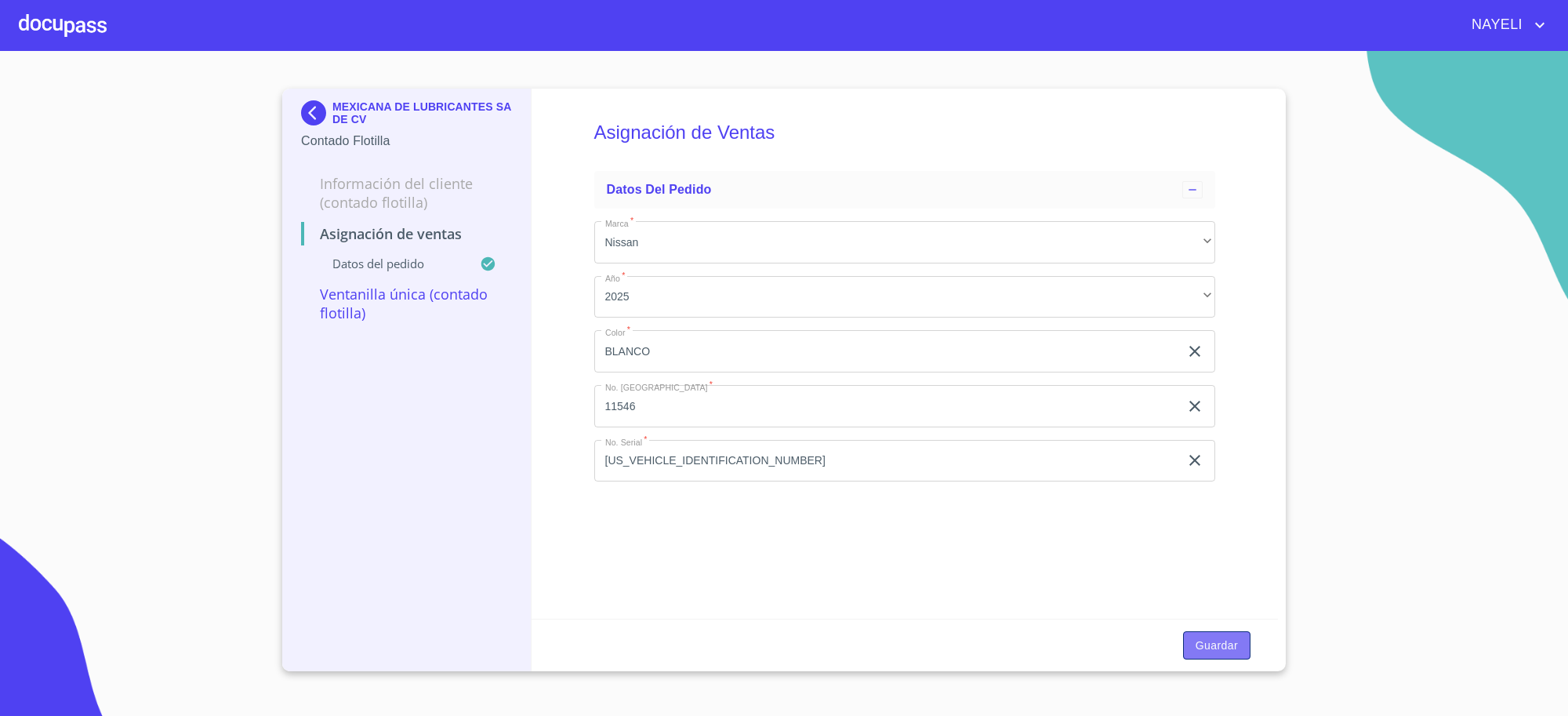
click at [1206, 638] on span "Guardar" at bounding box center [1216, 645] width 42 height 20
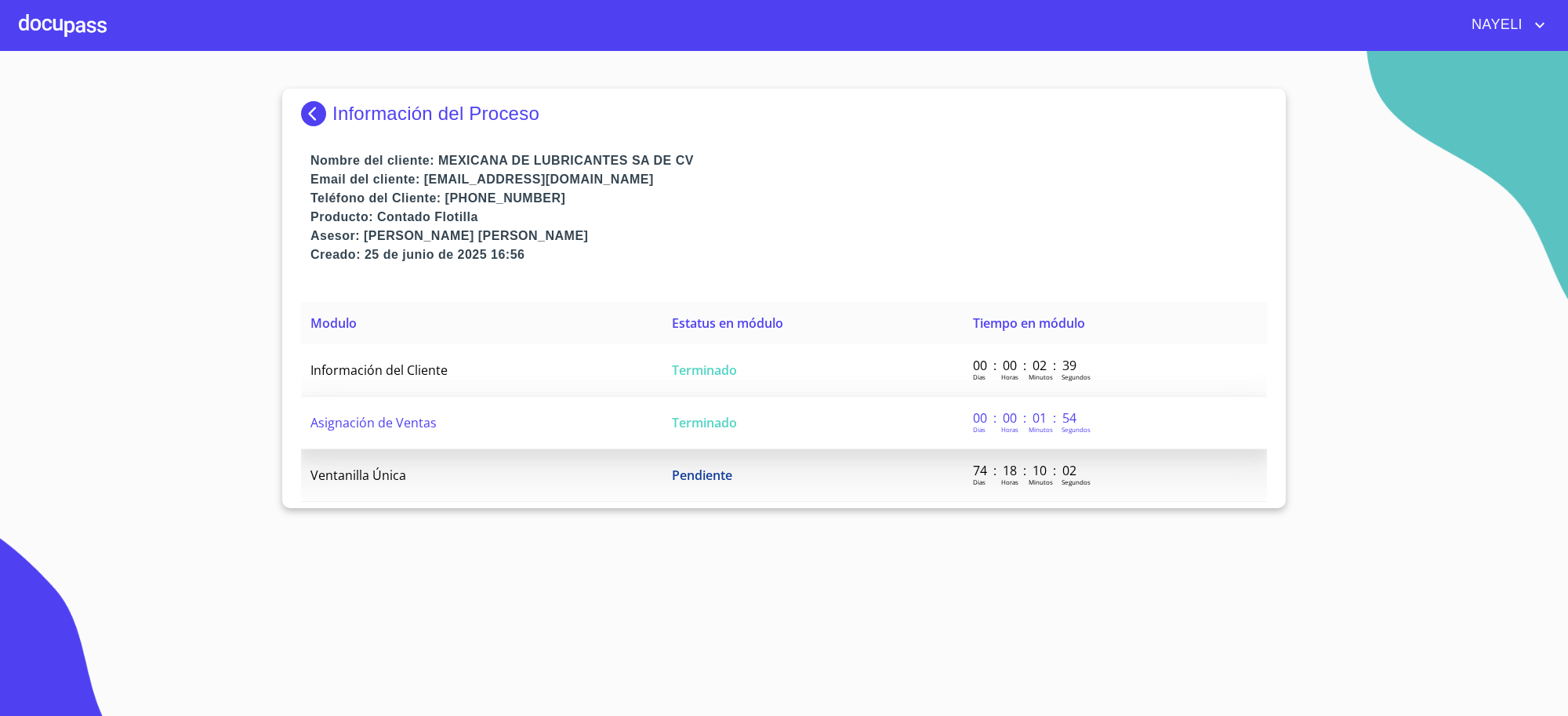
click at [821, 443] on td "Terminado" at bounding box center [813, 423] width 301 height 53
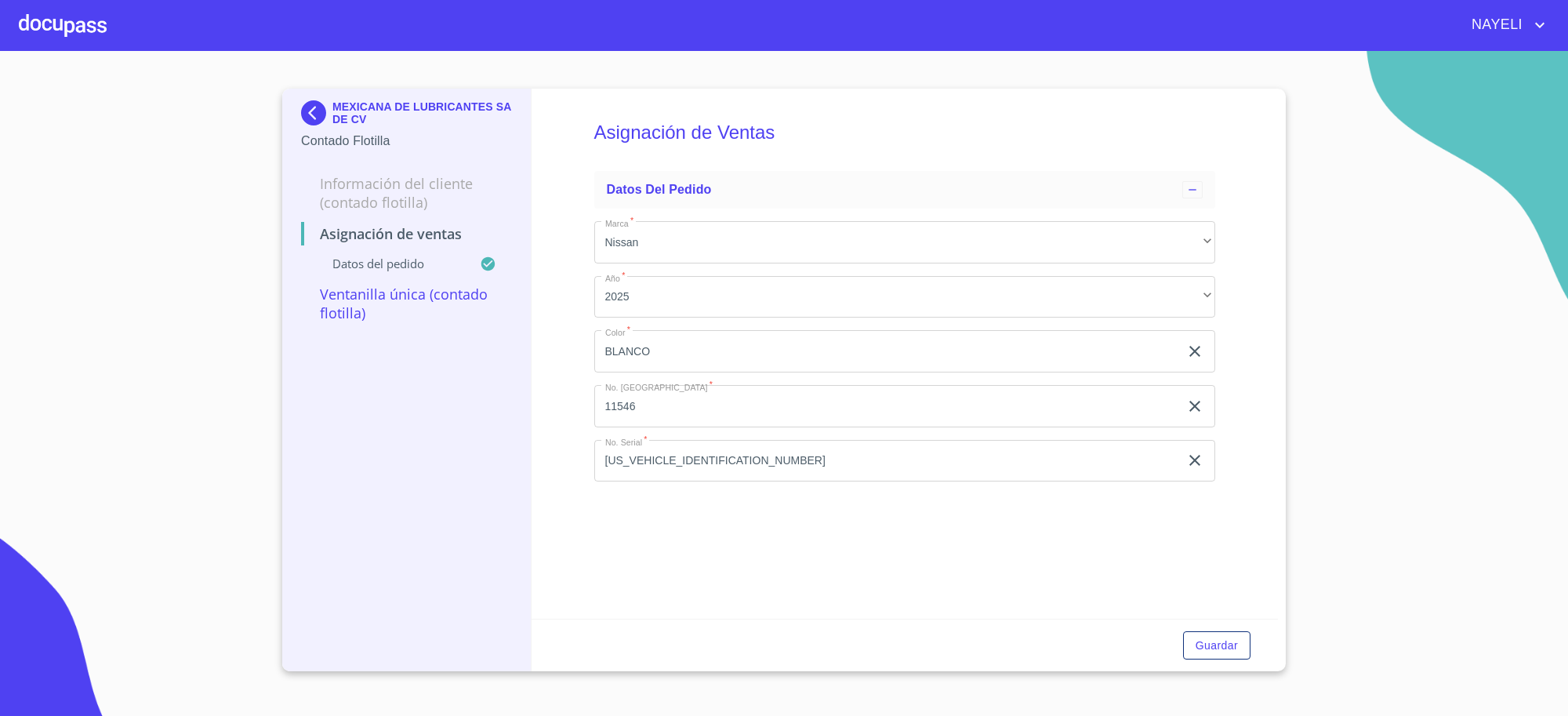
click at [319, 111] on img at bounding box center [316, 113] width 31 height 25
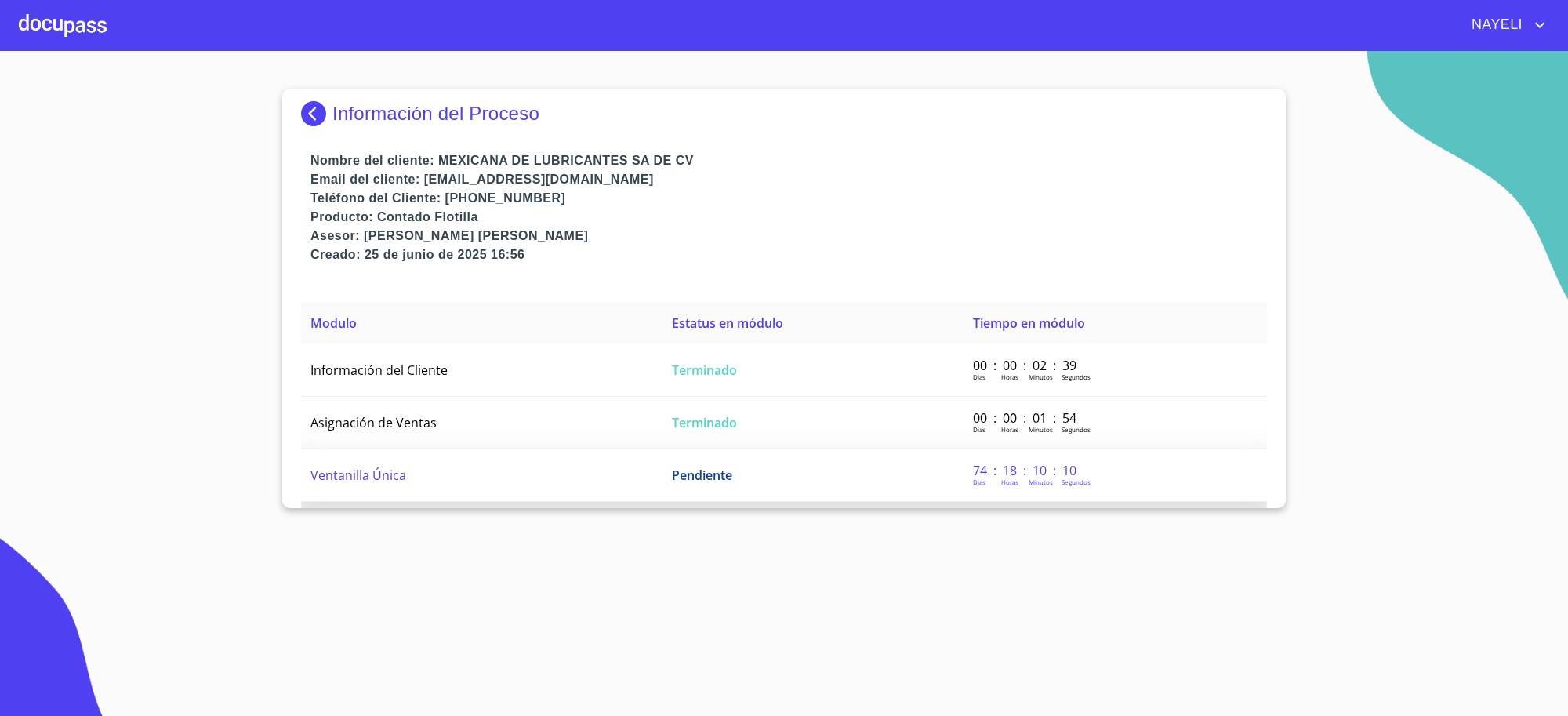
click at [816, 497] on td "Pendiente" at bounding box center [813, 476] width 301 height 53
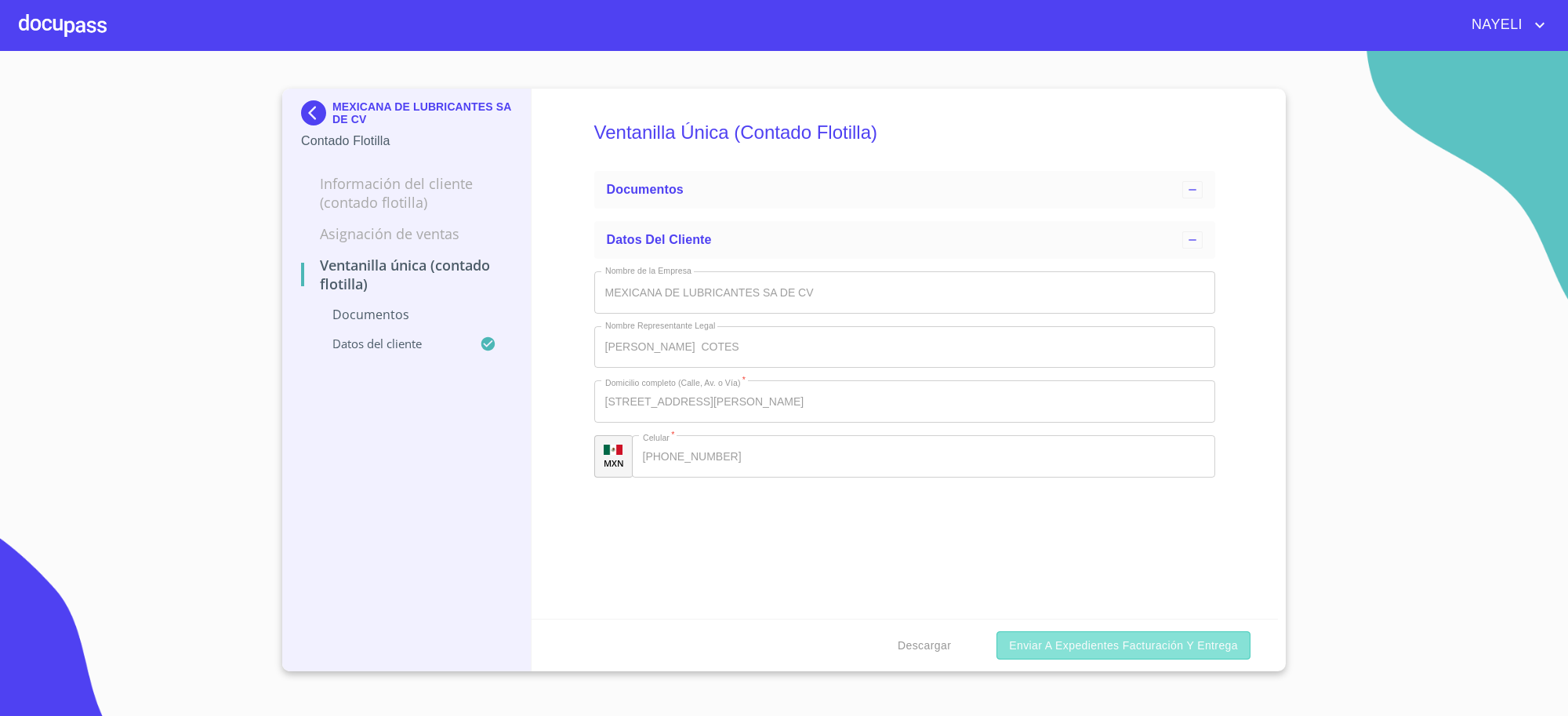
click at [1114, 655] on span "Enviar a Expedientes Facturación y Entrega" at bounding box center [1123, 645] width 229 height 20
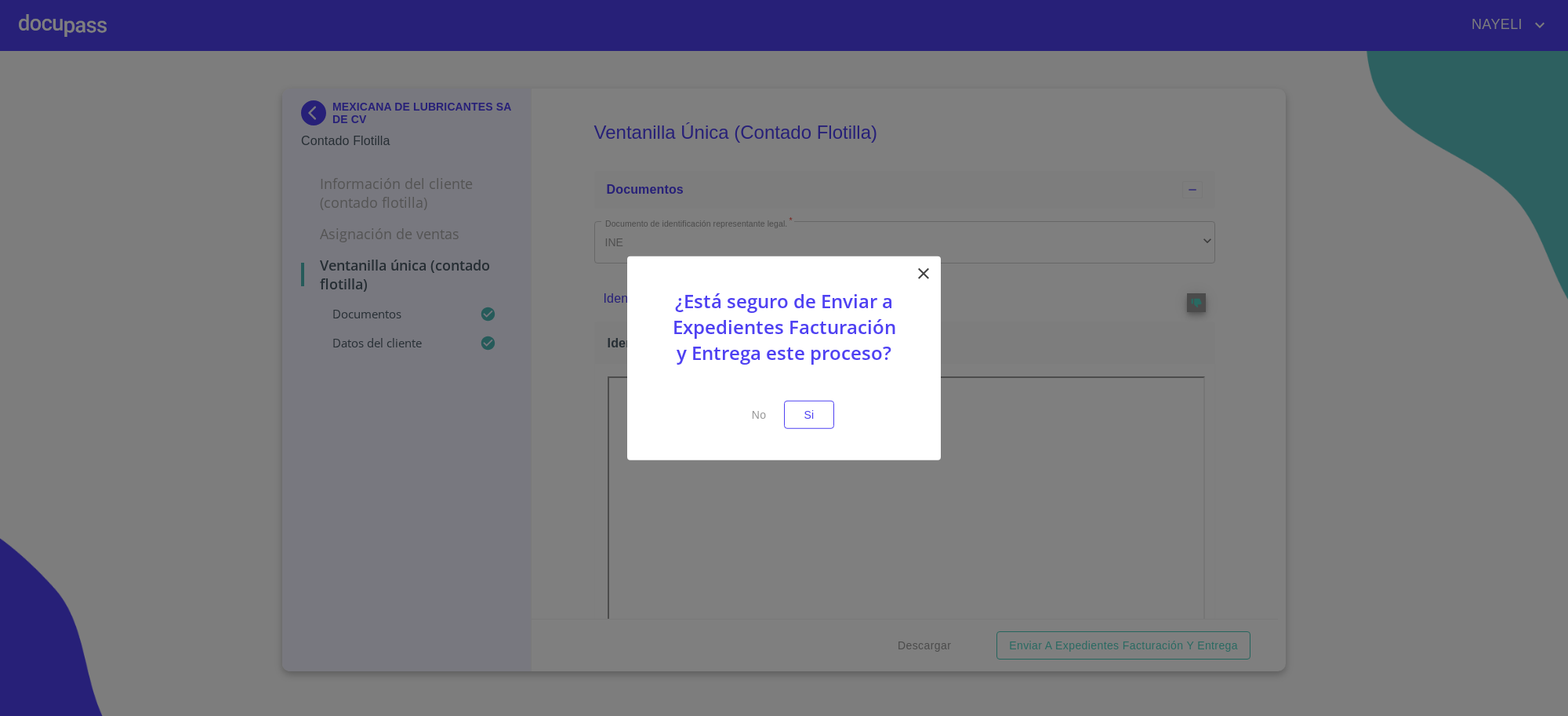
click at [920, 272] on icon at bounding box center [924, 273] width 19 height 19
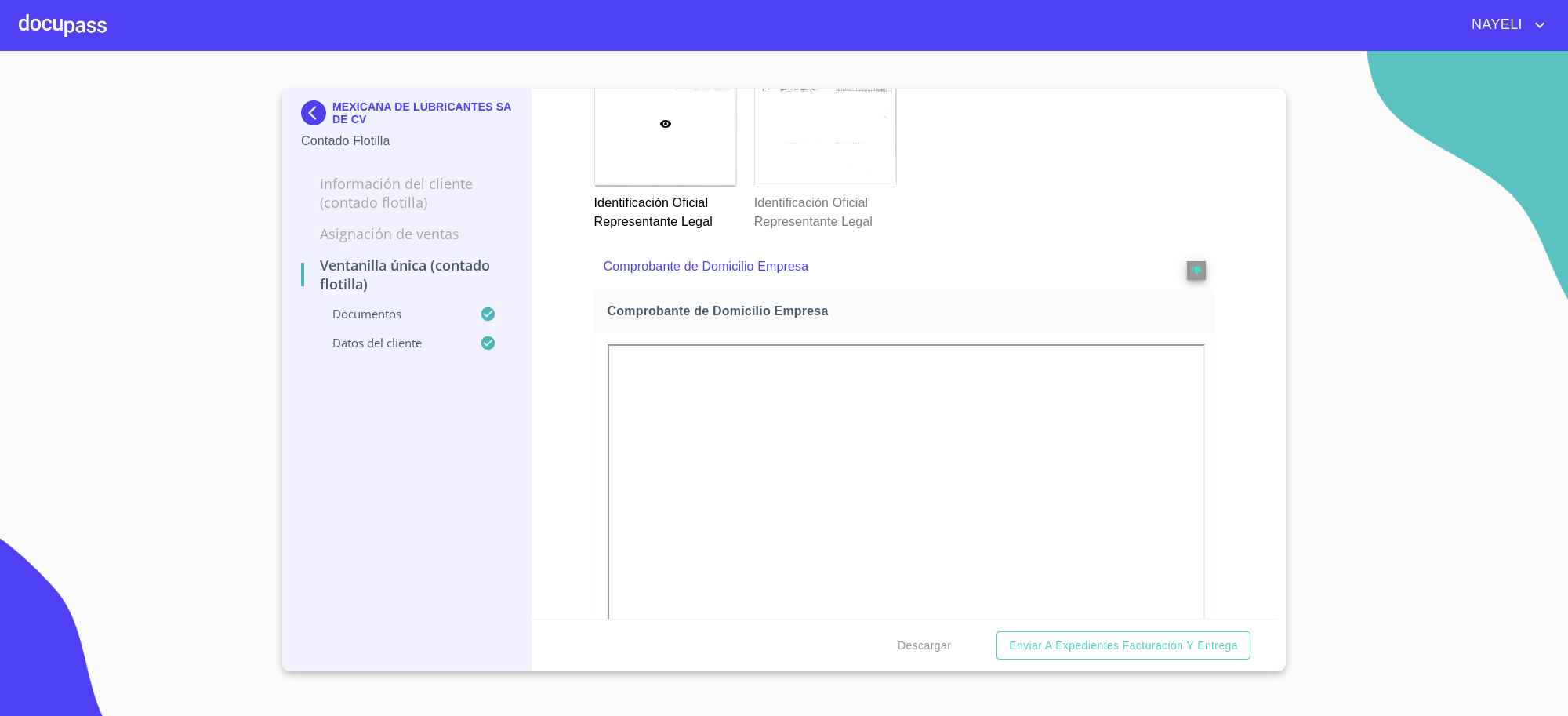
scroll to position [850, 0]
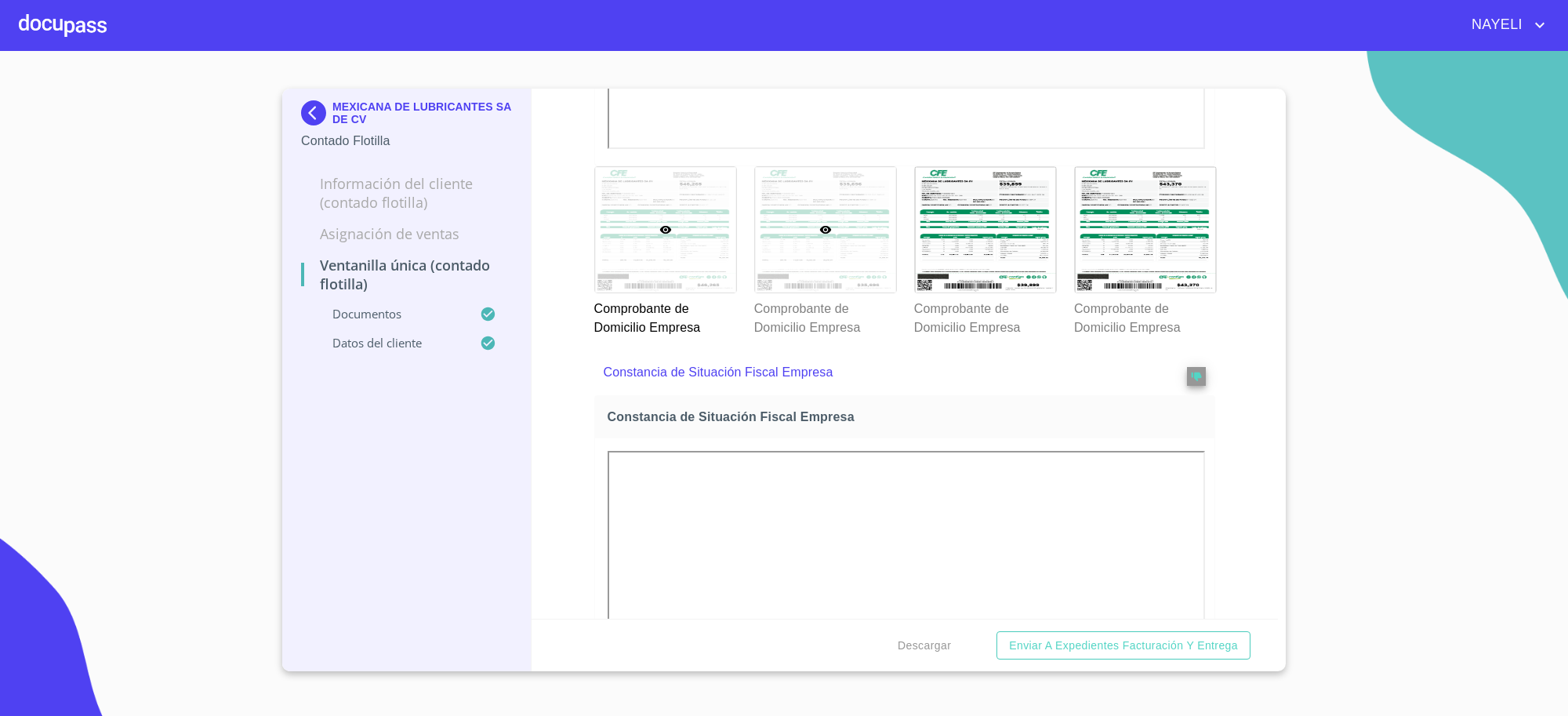
click at [886, 279] on div at bounding box center [826, 230] width 141 height 125
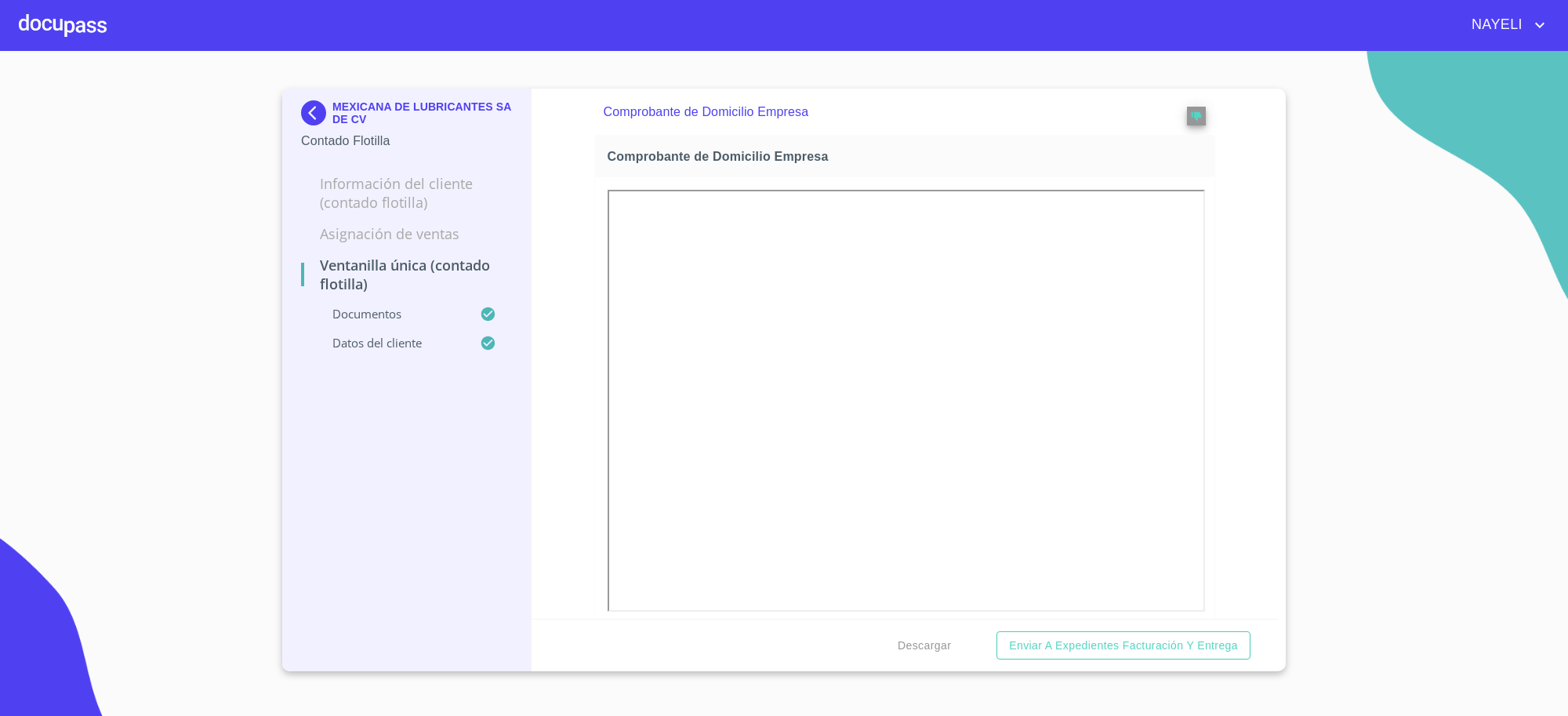
scroll to position [12, 0]
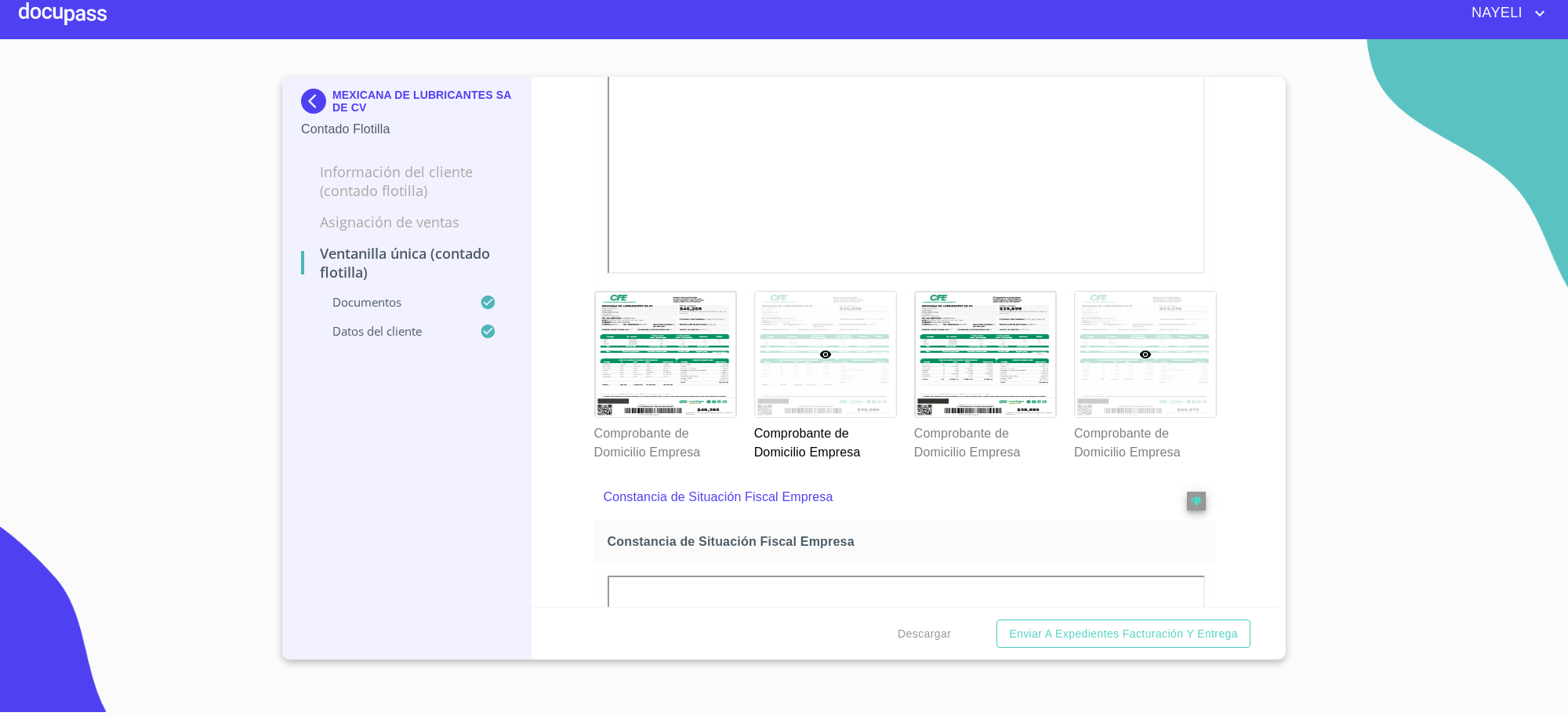
click at [1110, 392] on div at bounding box center [1146, 354] width 141 height 125
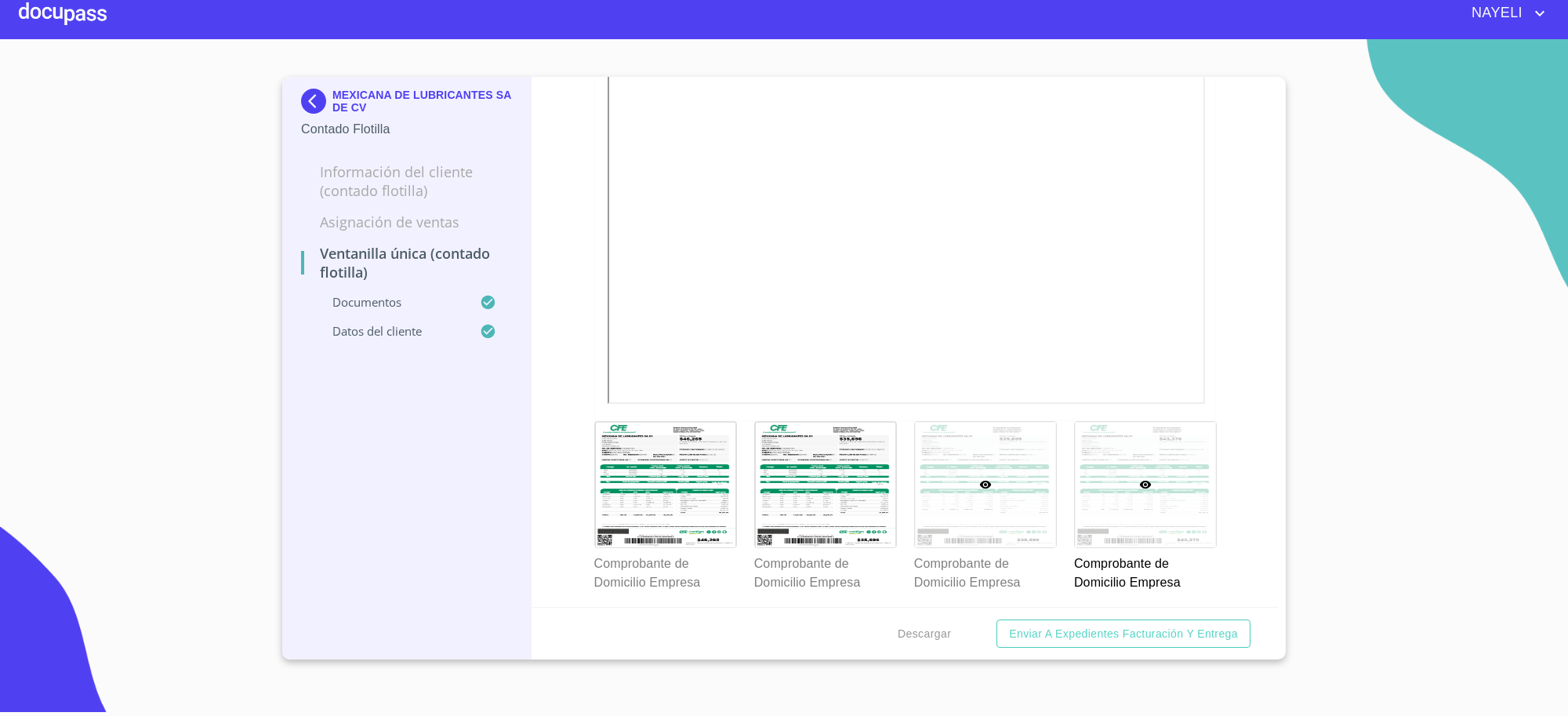
click at [1005, 459] on div at bounding box center [986, 484] width 141 height 125
click at [1141, 478] on div at bounding box center [1146, 484] width 141 height 125
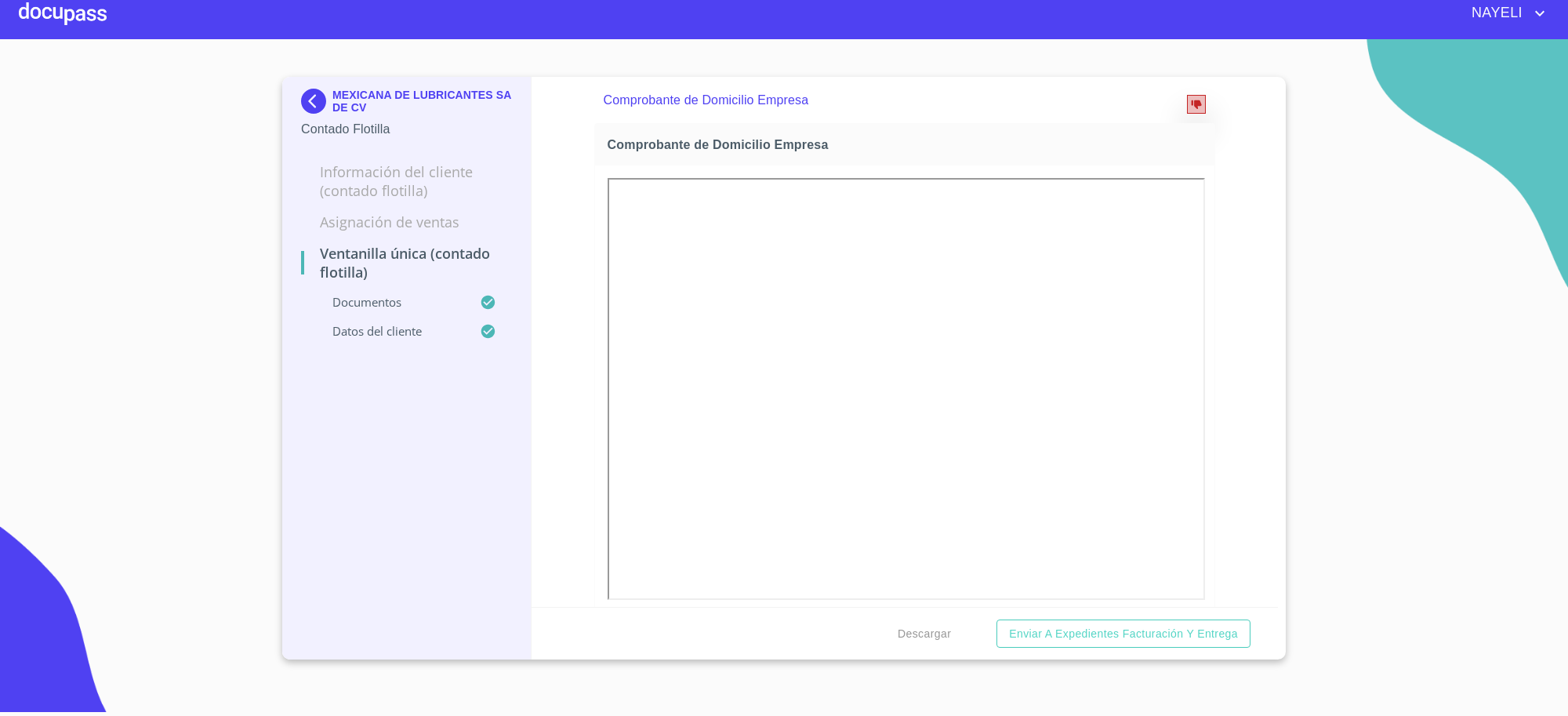
click at [1192, 103] on icon "reject" at bounding box center [1196, 104] width 10 height 8
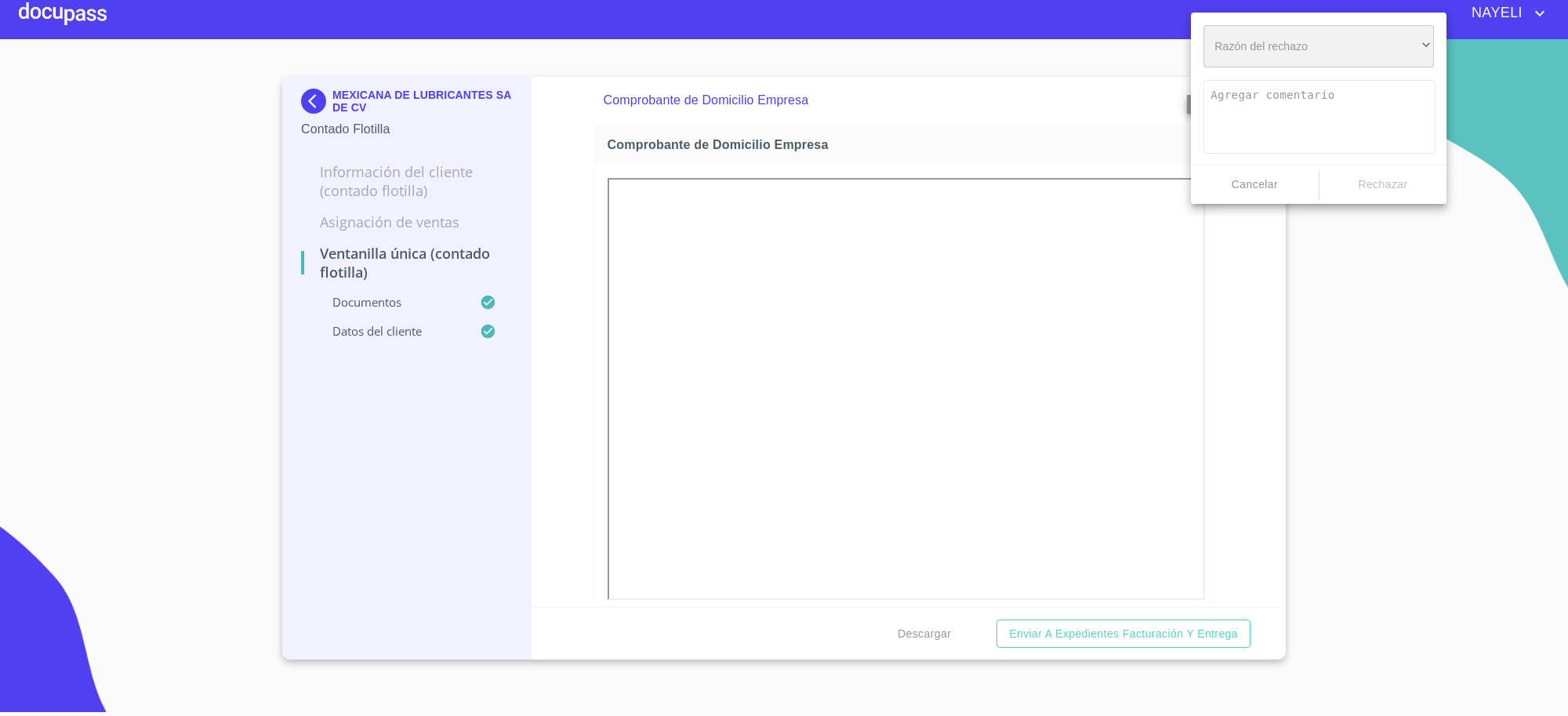
click at [1249, 47] on div "​" at bounding box center [1318, 46] width 230 height 42
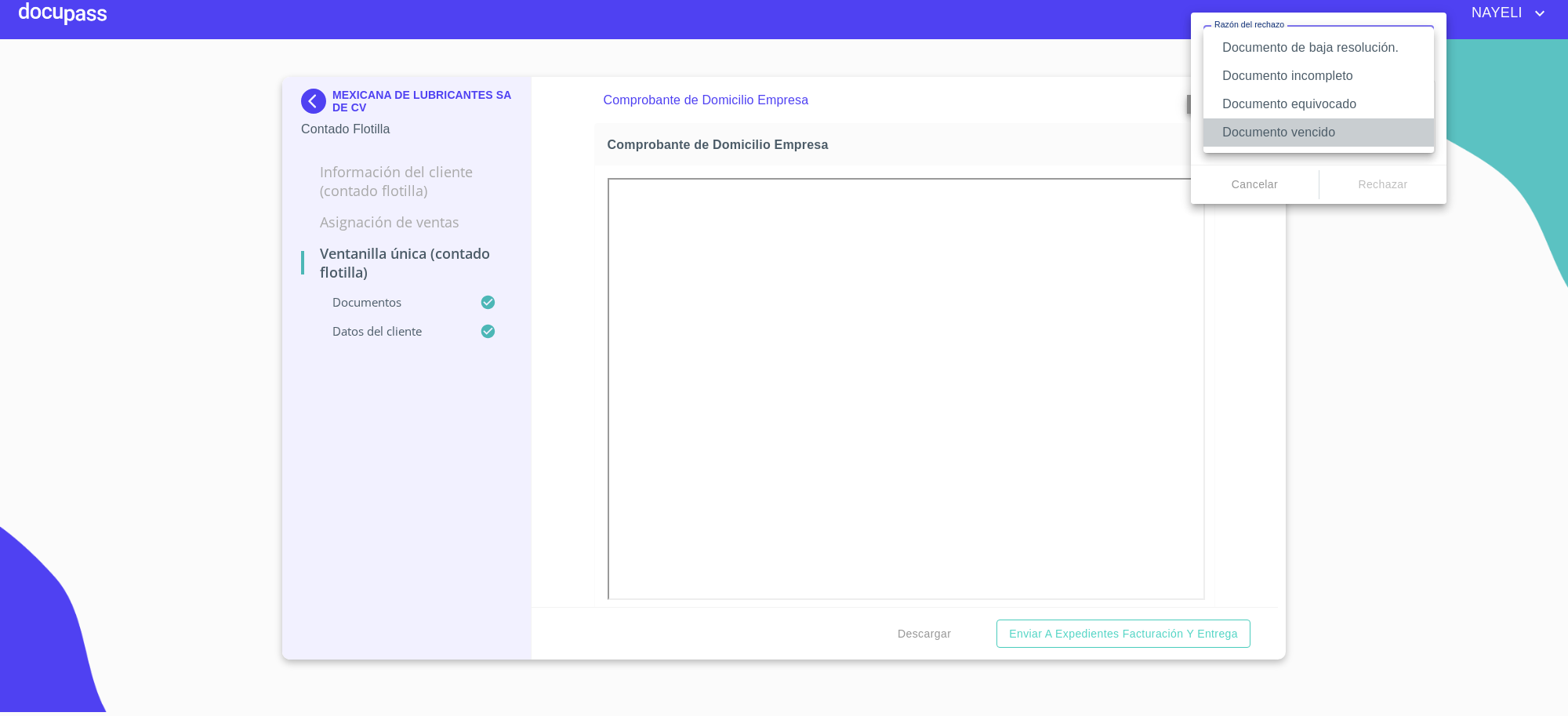
click at [1266, 142] on li "Documento vencido" at bounding box center [1318, 133] width 230 height 28
type textarea "Favor de enviar de nuevo documento con fecha no mayor a 60 días, puede ser foto…"
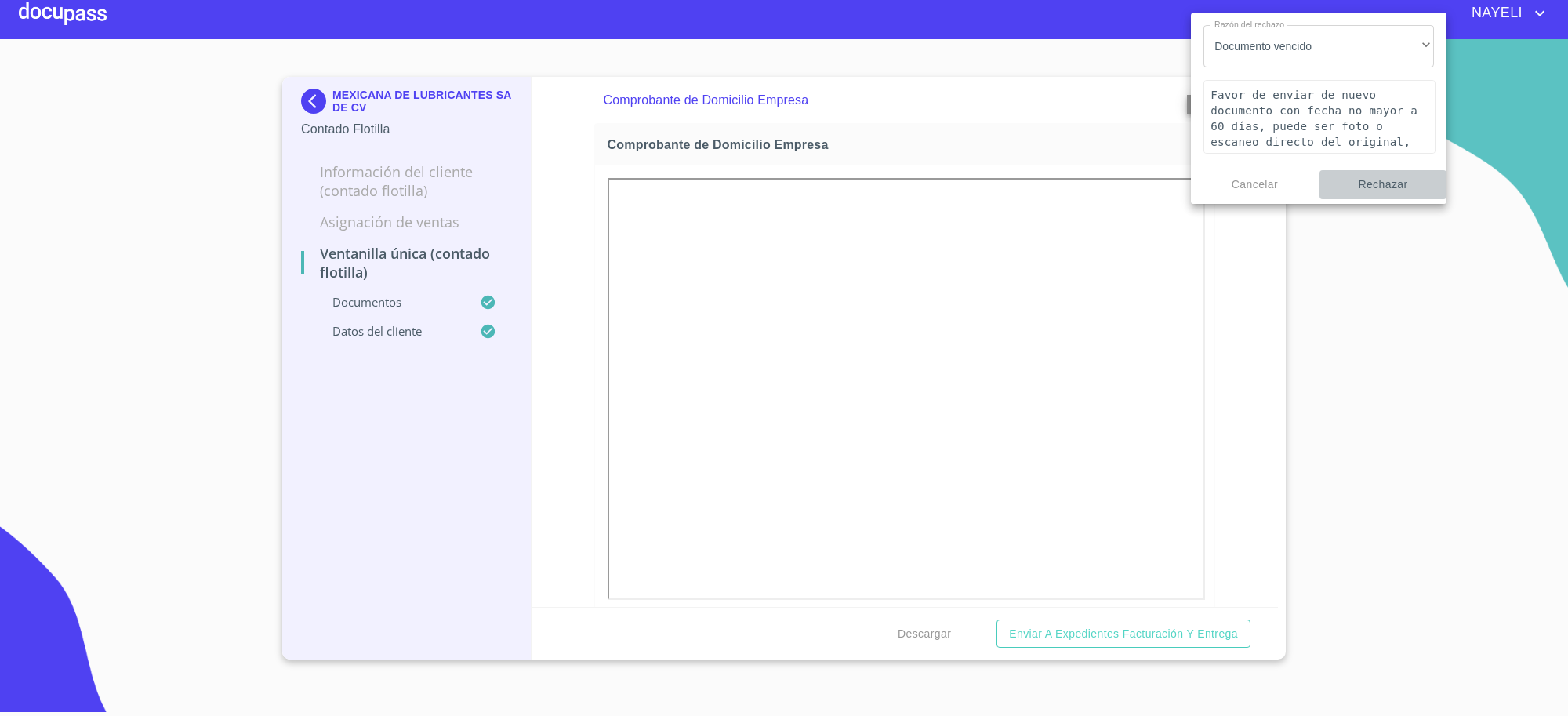
click at [1387, 192] on span "Rechazar" at bounding box center [1383, 184] width 116 height 20
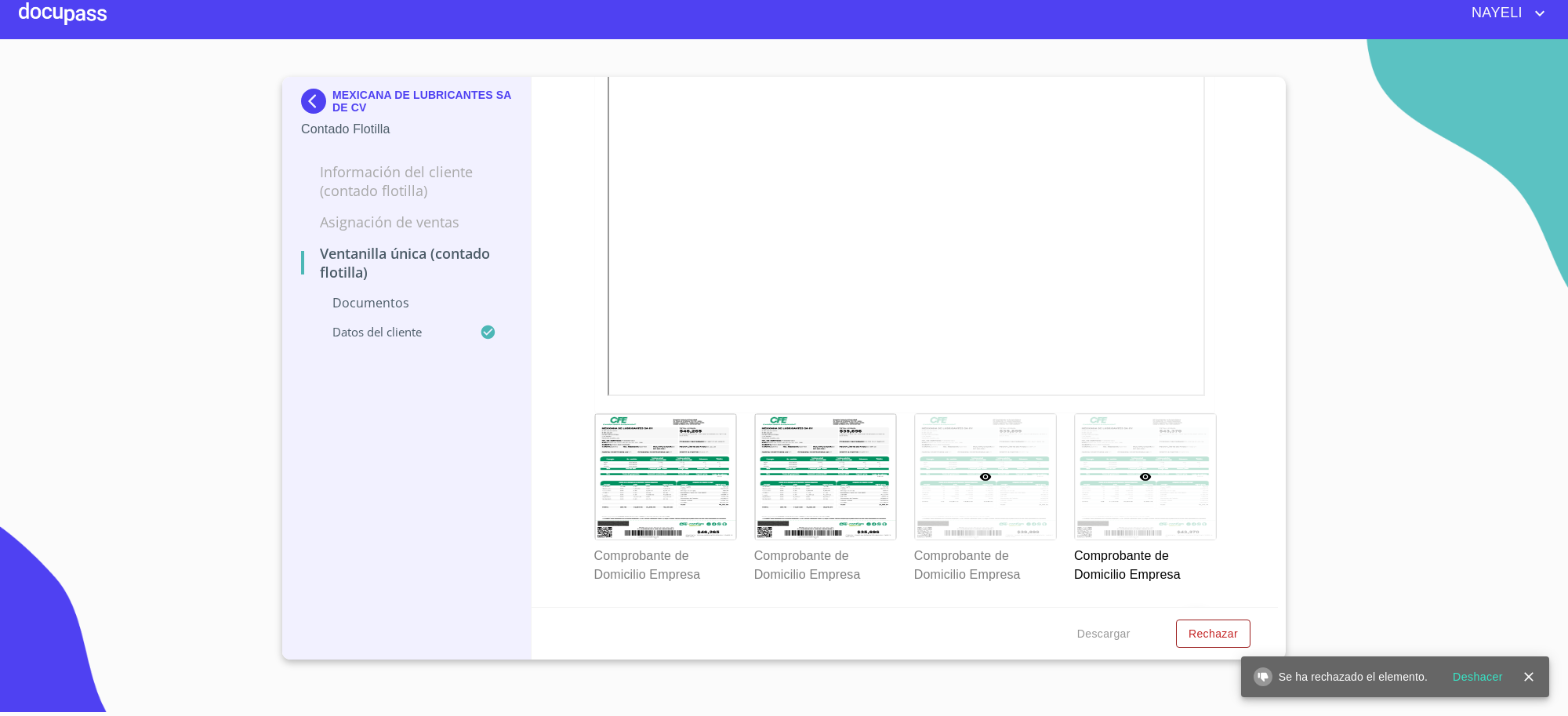
scroll to position [0, 0]
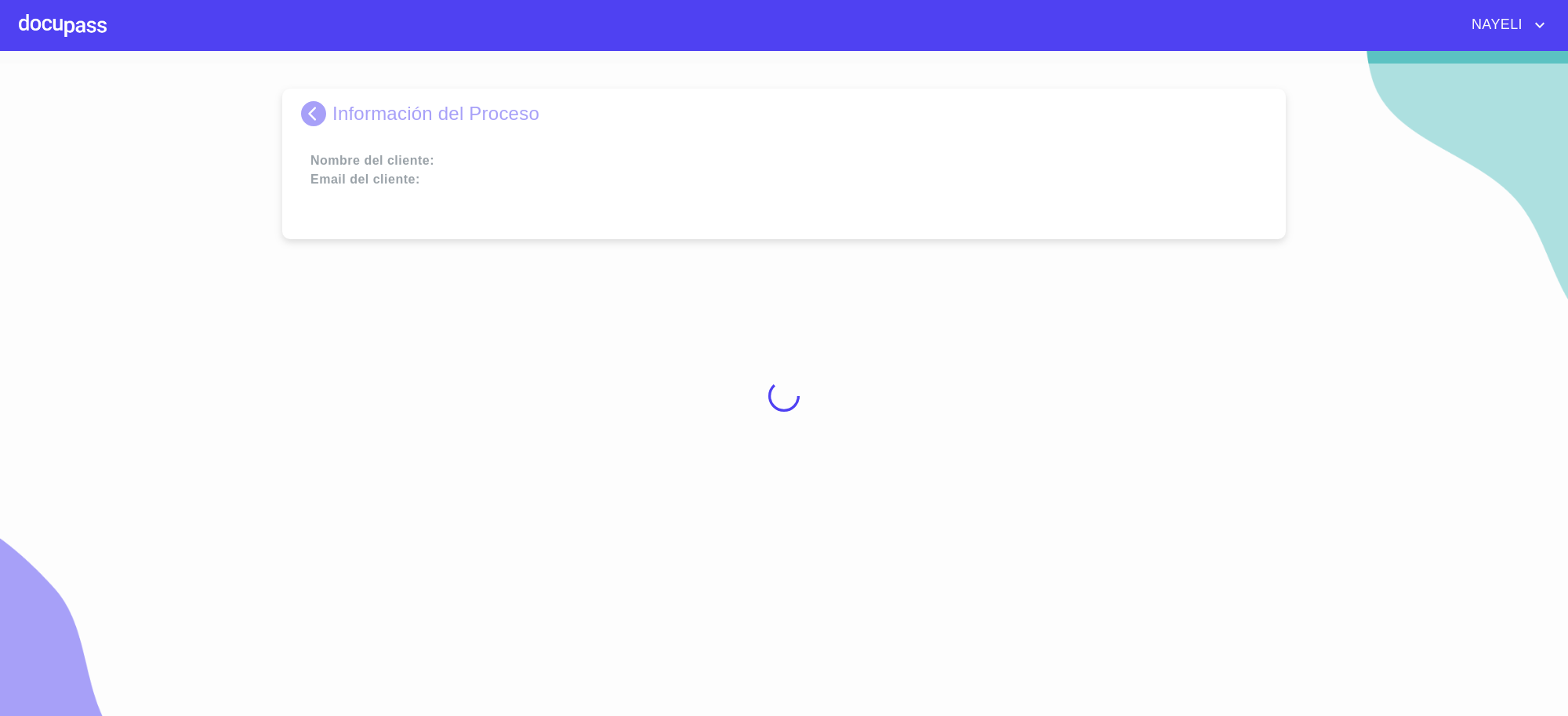
scroll to position [12, 0]
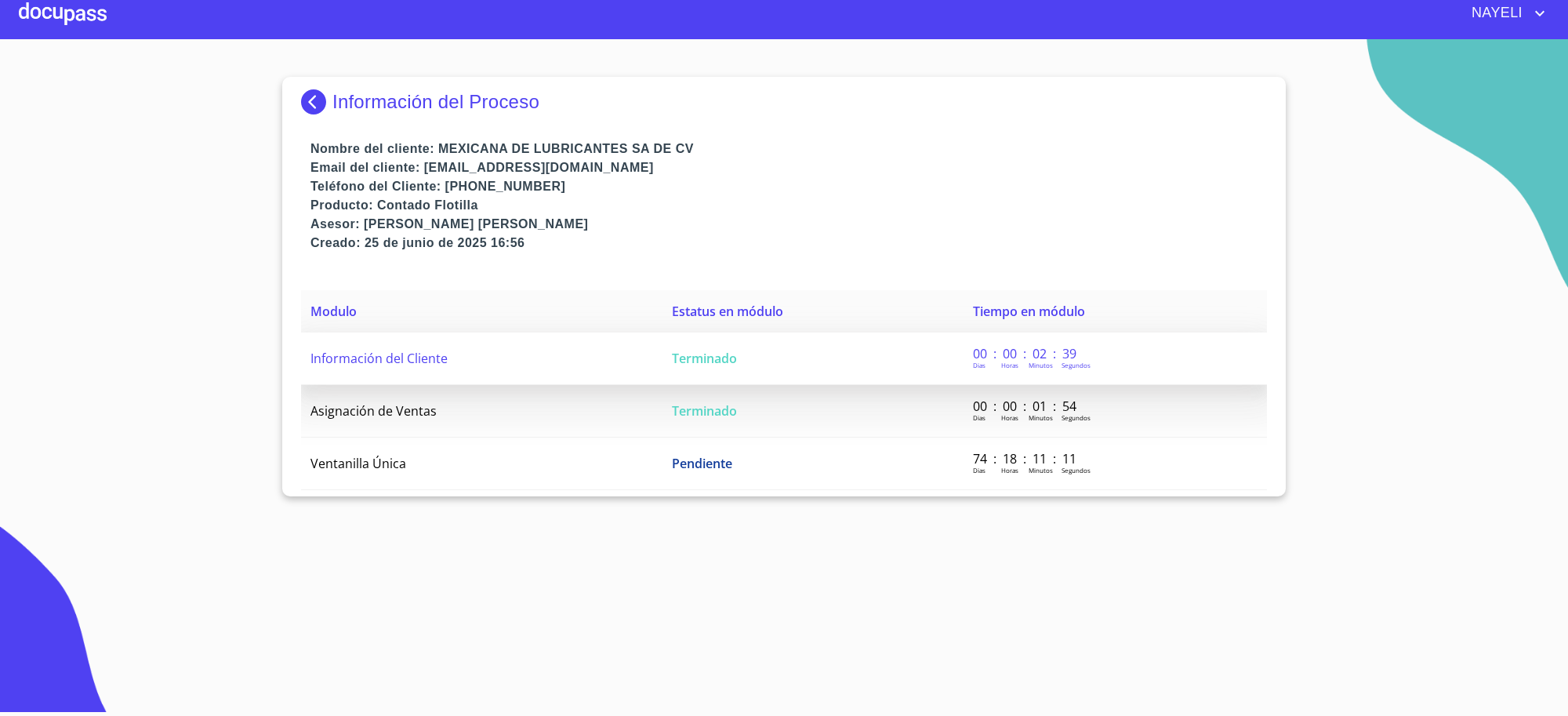
click at [627, 342] on td "Información del Cliente" at bounding box center [482, 358] width 361 height 53
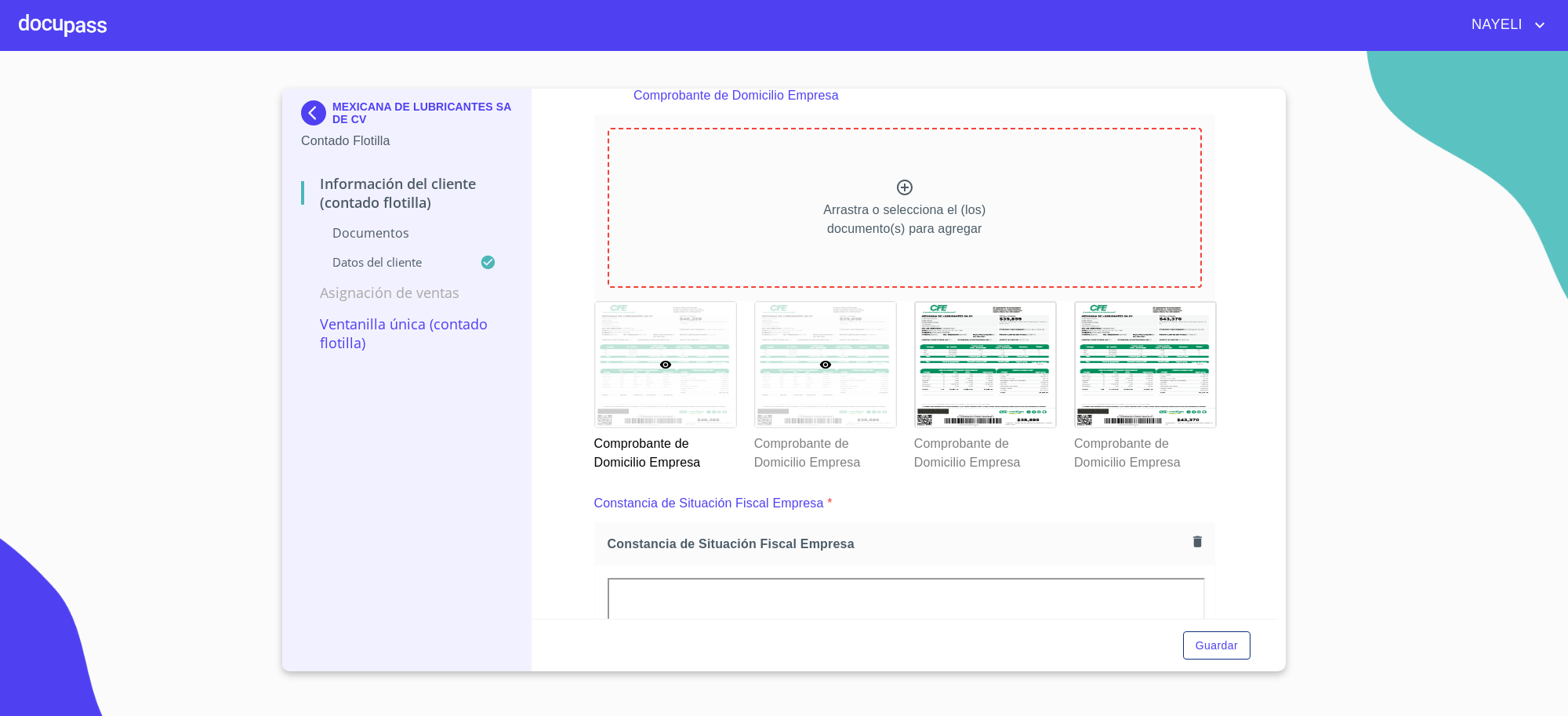
click at [845, 339] on div at bounding box center [826, 364] width 141 height 125
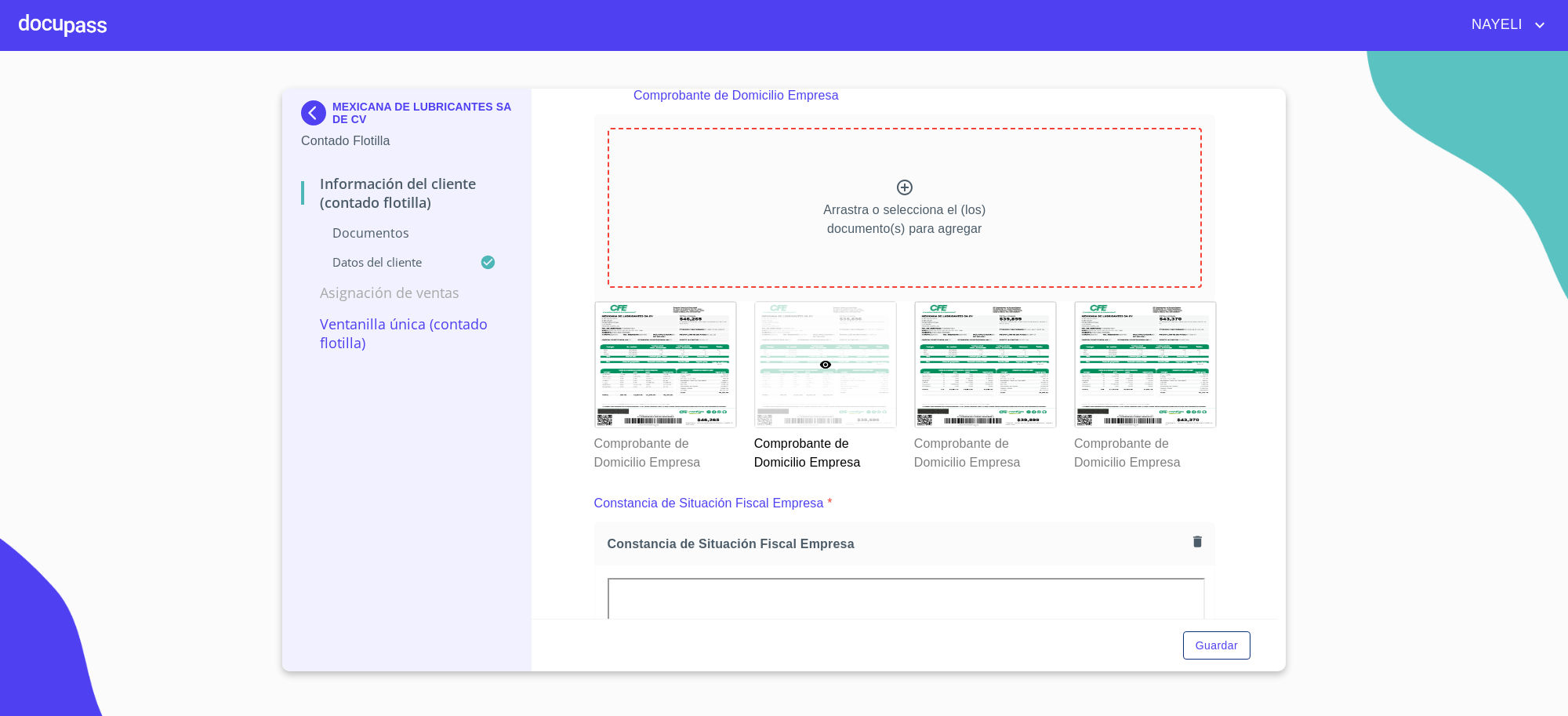
scroll to position [12, 0]
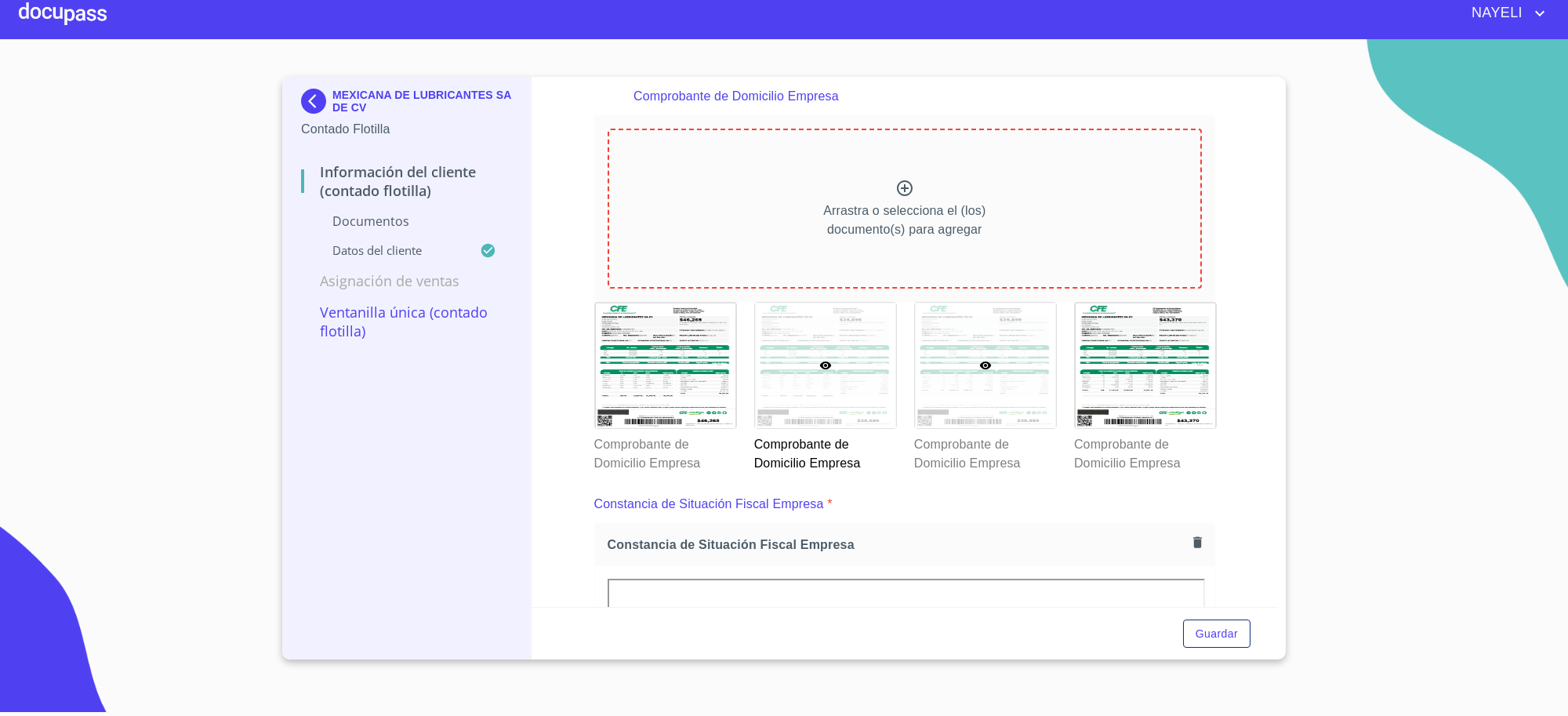
click at [942, 342] on div at bounding box center [986, 365] width 141 height 125
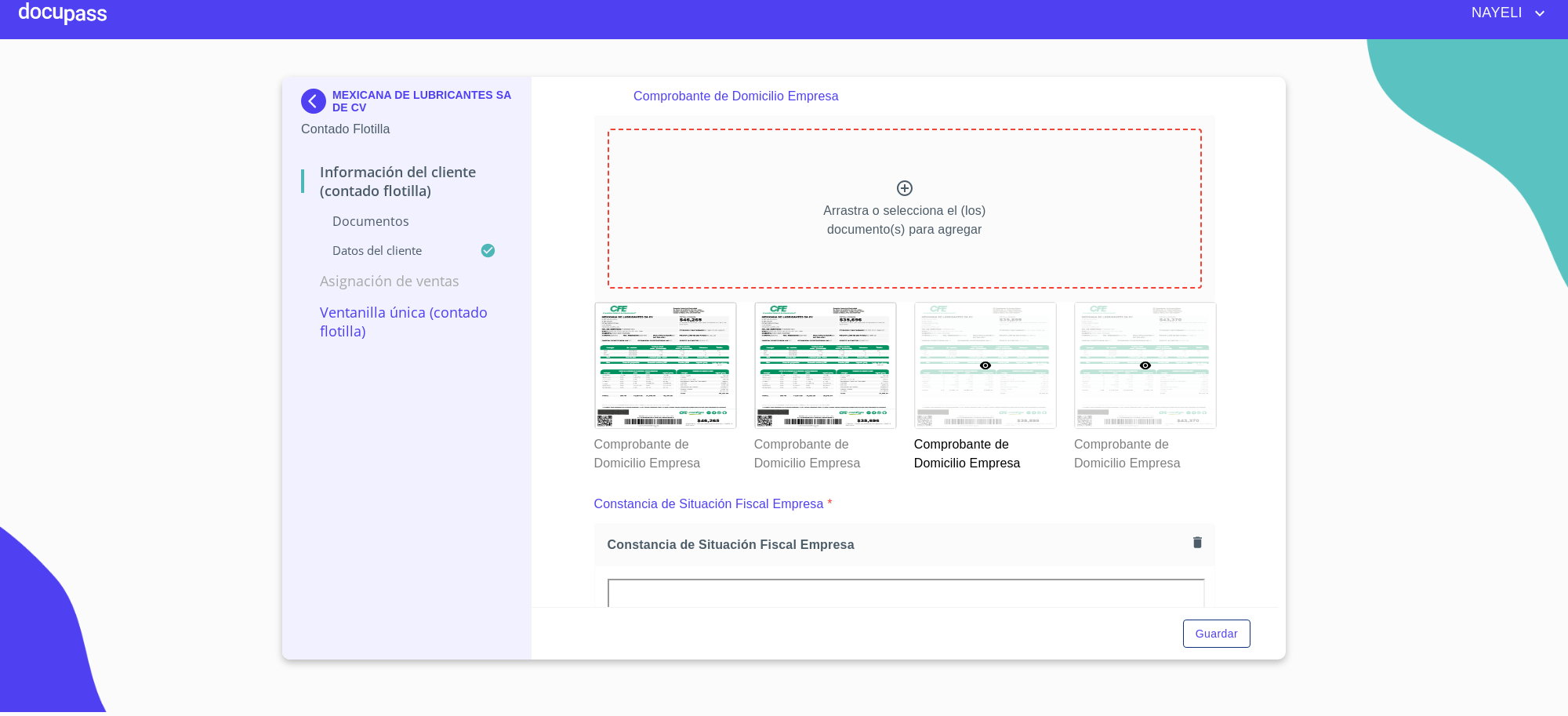
click at [1131, 333] on div at bounding box center [1146, 365] width 141 height 125
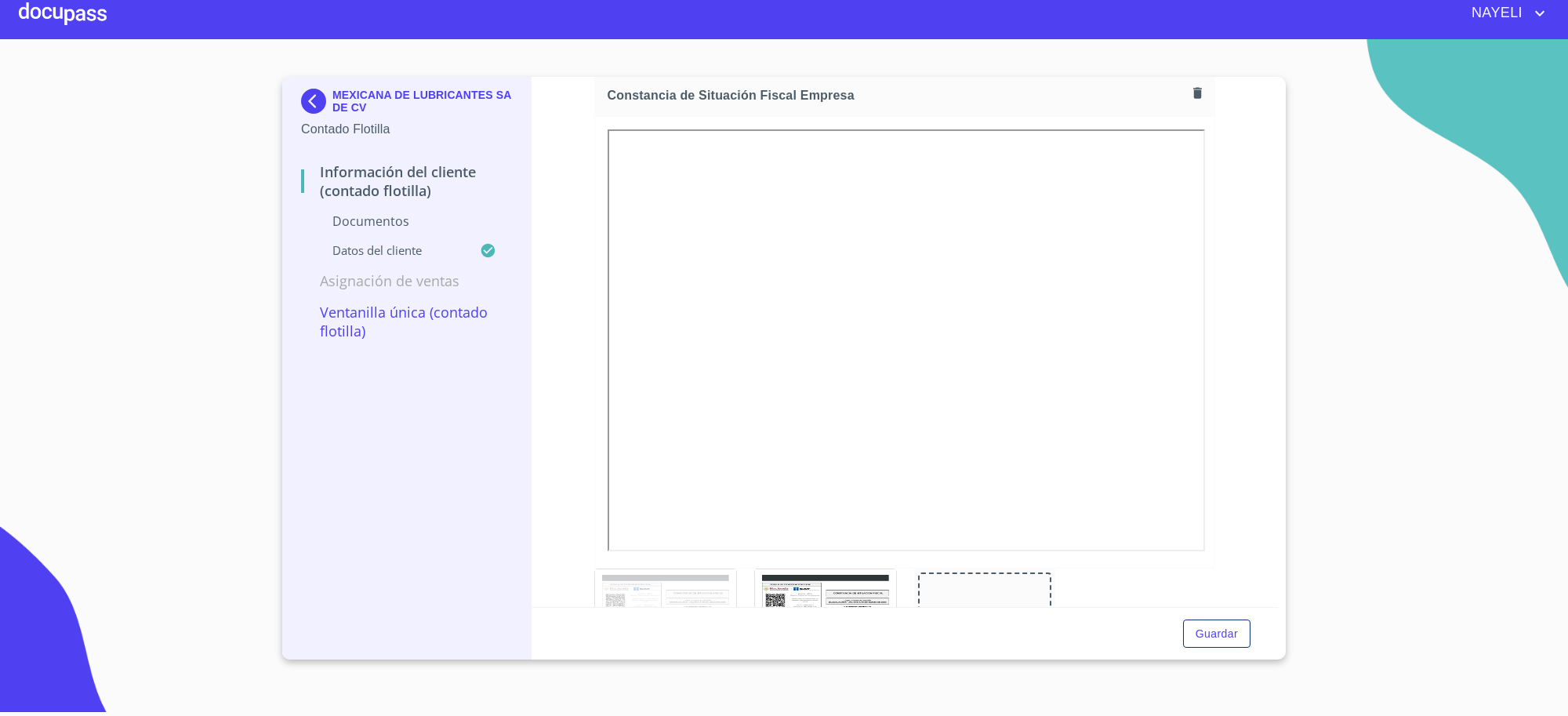
scroll to position [1359, 0]
click at [316, 92] on img at bounding box center [316, 101] width 31 height 25
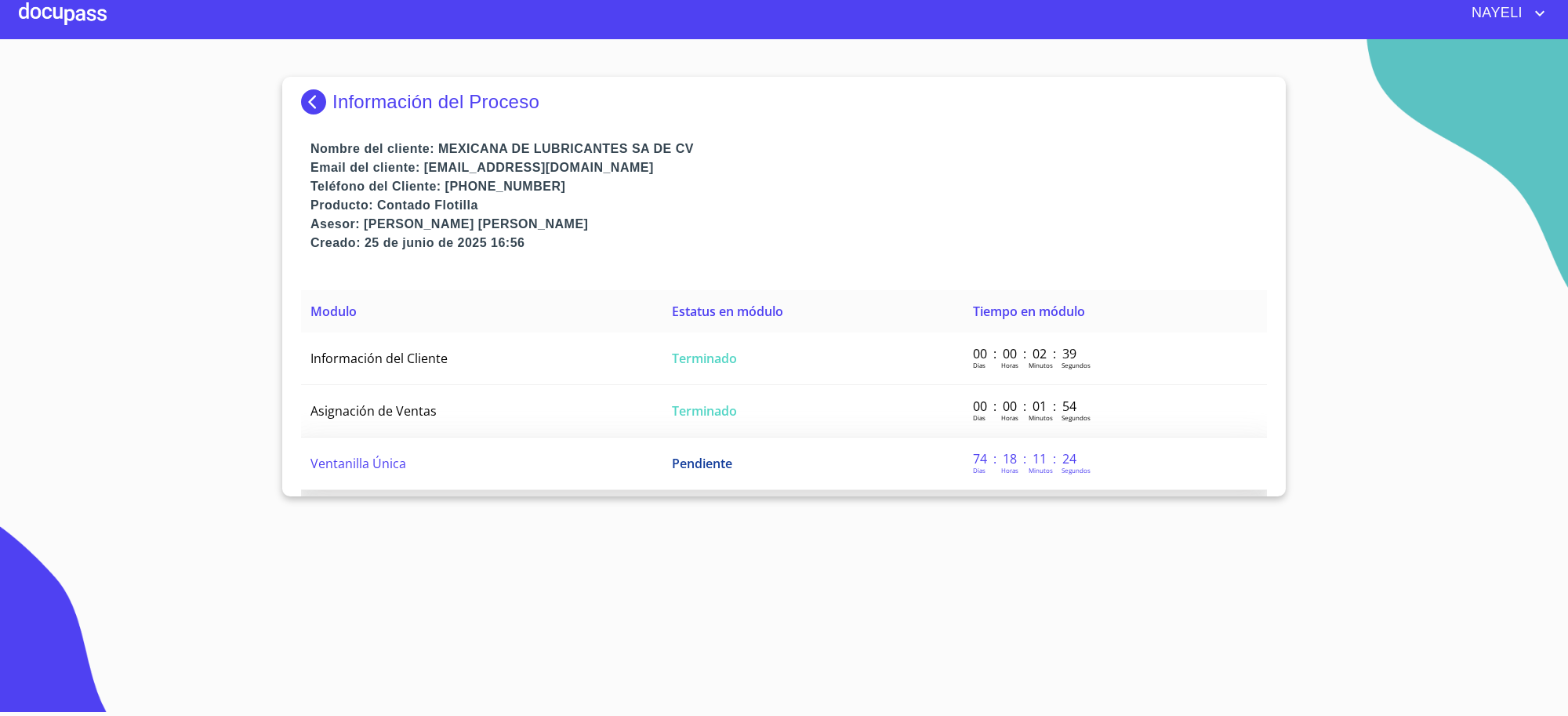
click at [754, 447] on td "Pendiente" at bounding box center [813, 464] width 301 height 53
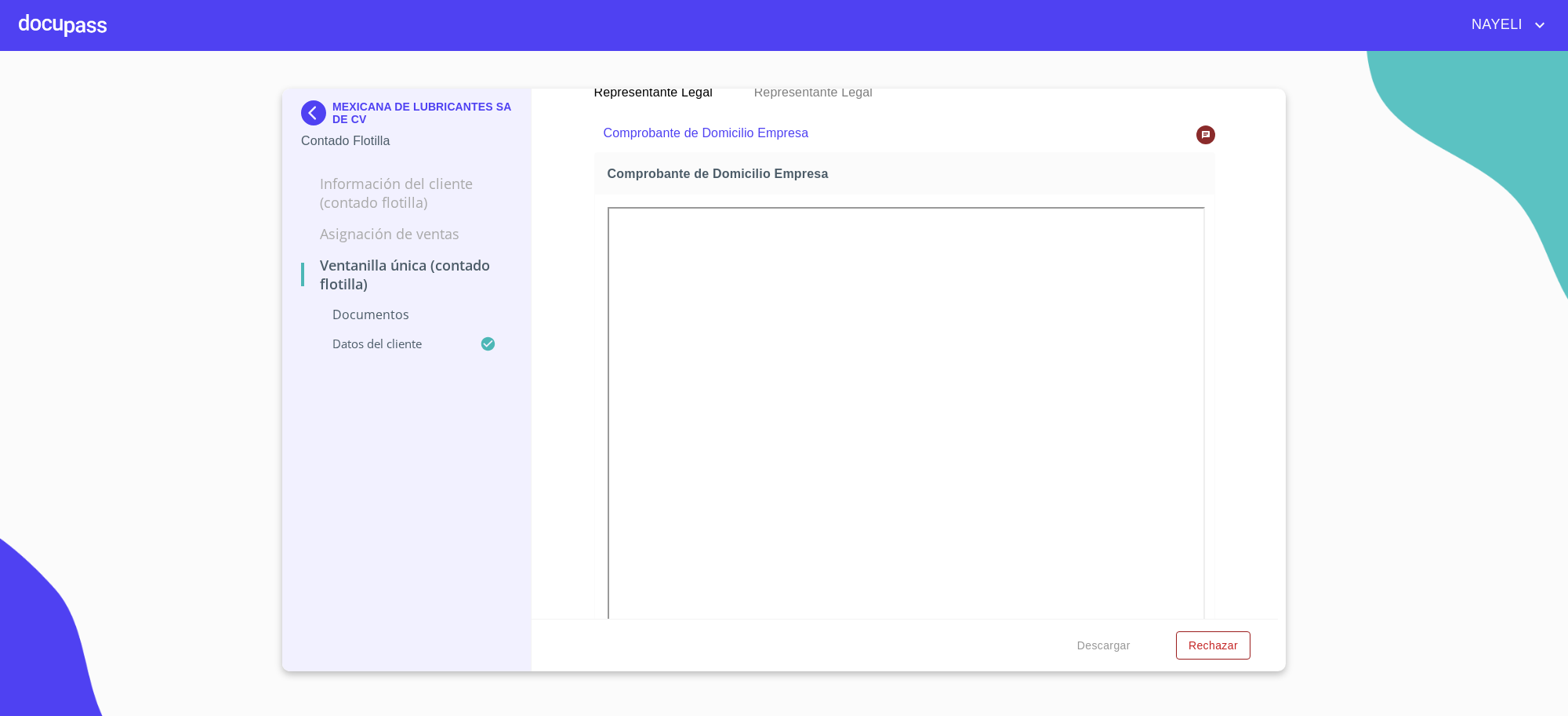
scroll to position [755, 0]
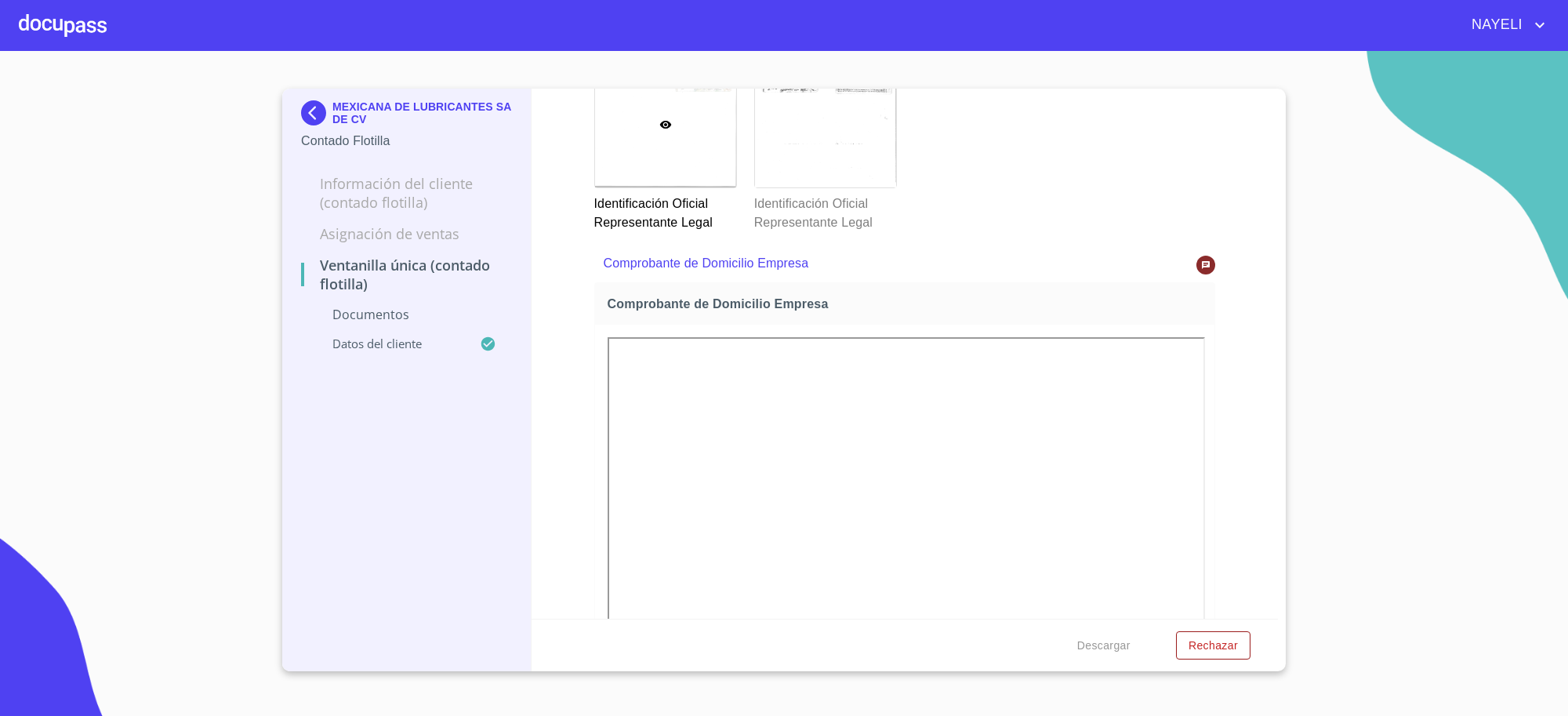
click at [1201, 267] on icon at bounding box center [1206, 265] width 9 height 9
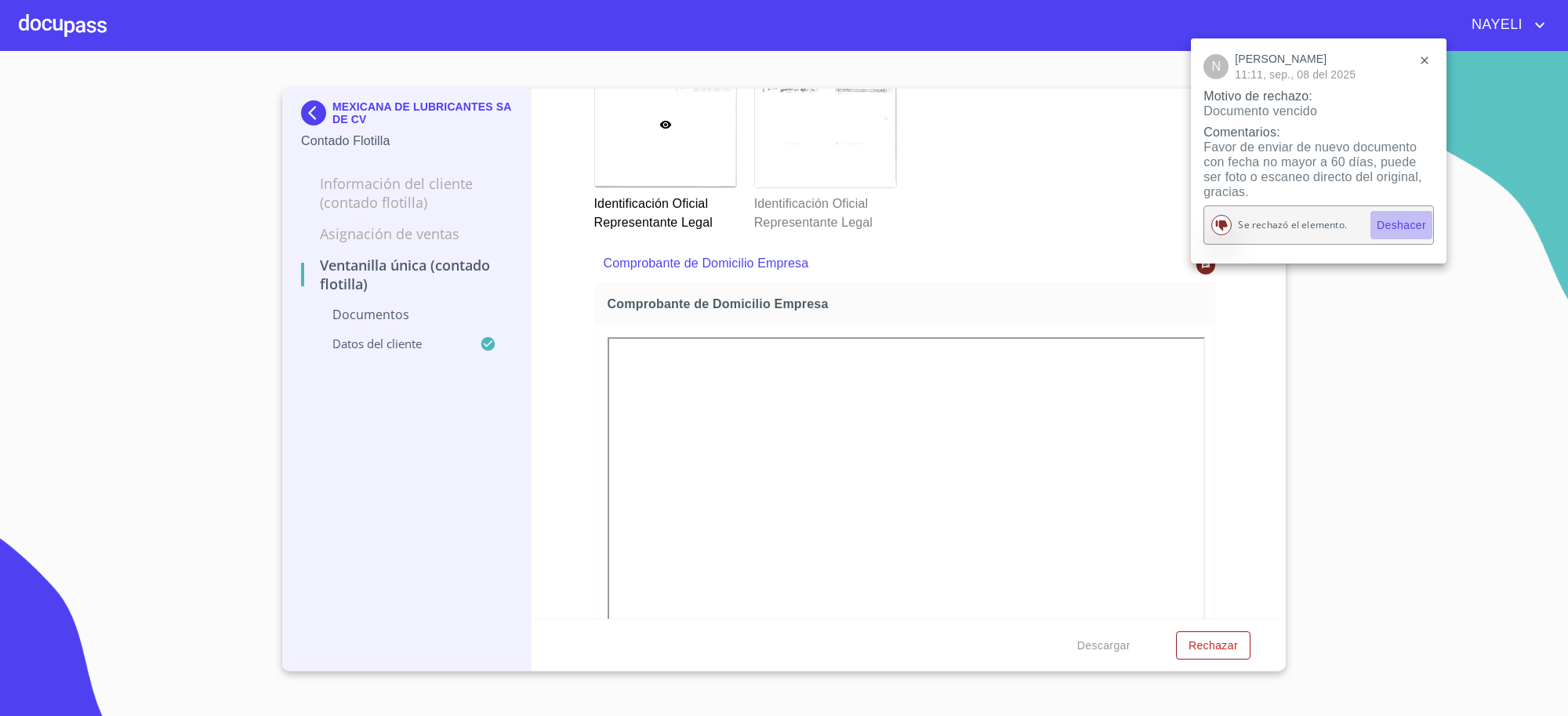
click at [1407, 229] on span "Deshacer" at bounding box center [1401, 225] width 50 height 20
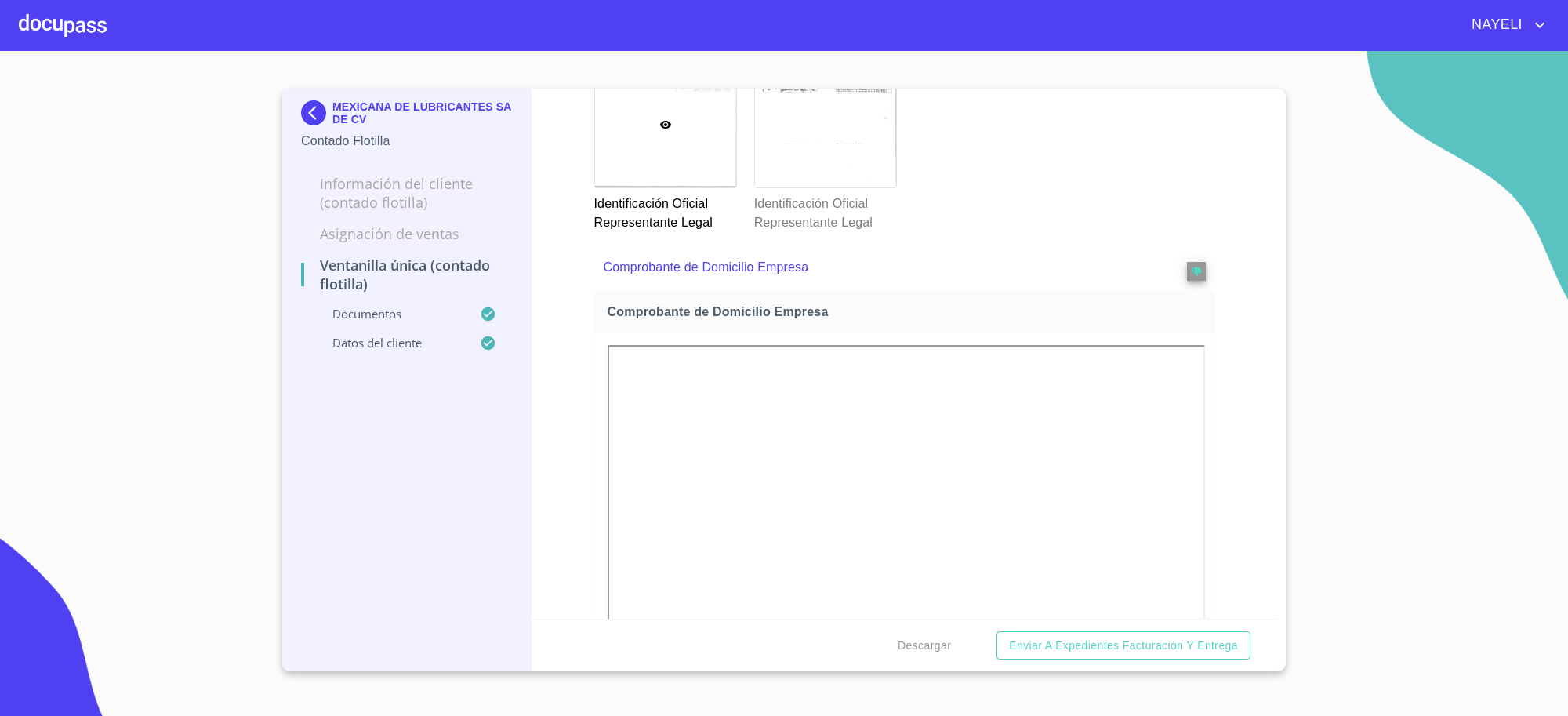
scroll to position [0, 0]
drag, startPoint x: 309, startPoint y: 88, endPoint x: 314, endPoint y: 106, distance: 18.7
click at [310, 97] on div "MEXICANA DE LUBRICANTES SA DE CV Contado Flotilla" at bounding box center [406, 125] width 211 height 73
click at [314, 106] on img at bounding box center [316, 113] width 31 height 25
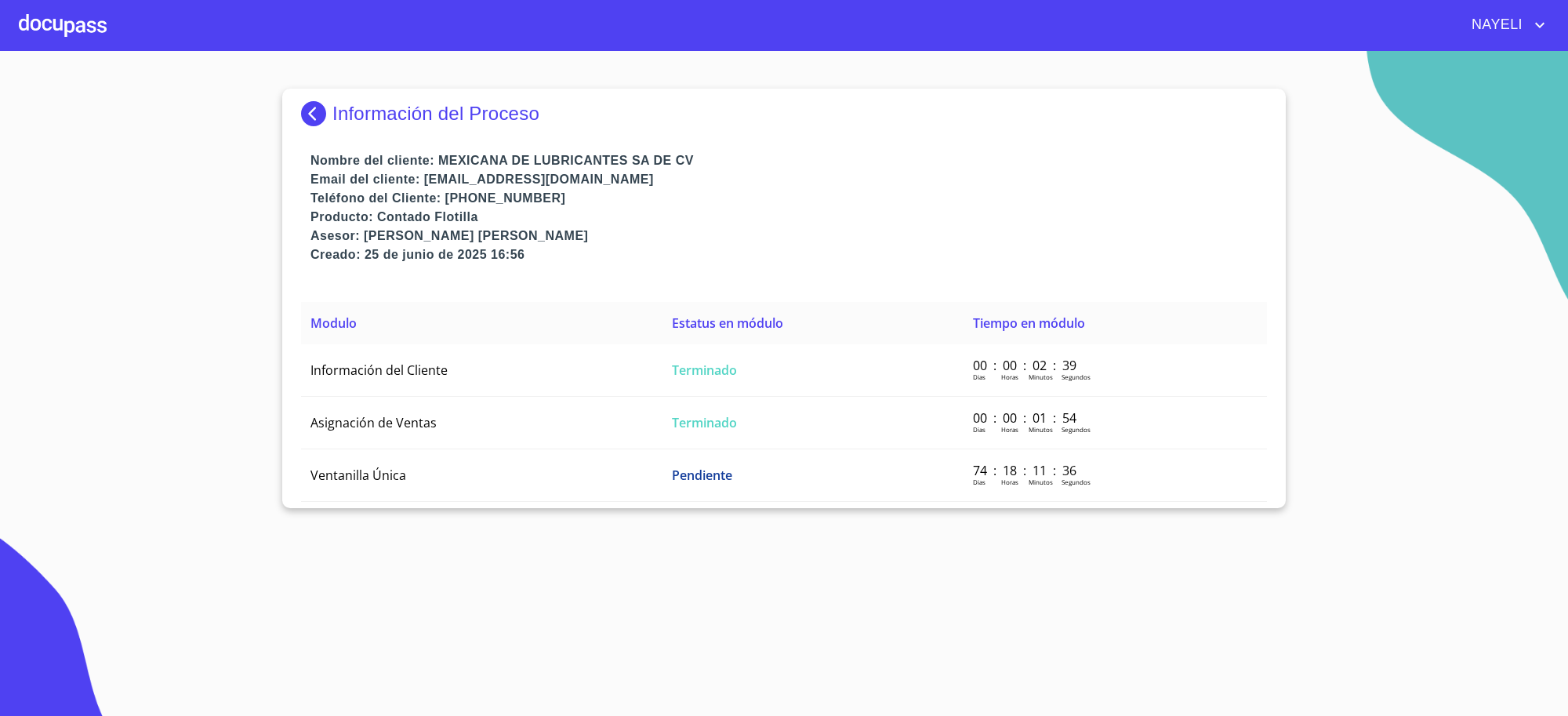
click at [314, 106] on img at bounding box center [316, 114] width 31 height 25
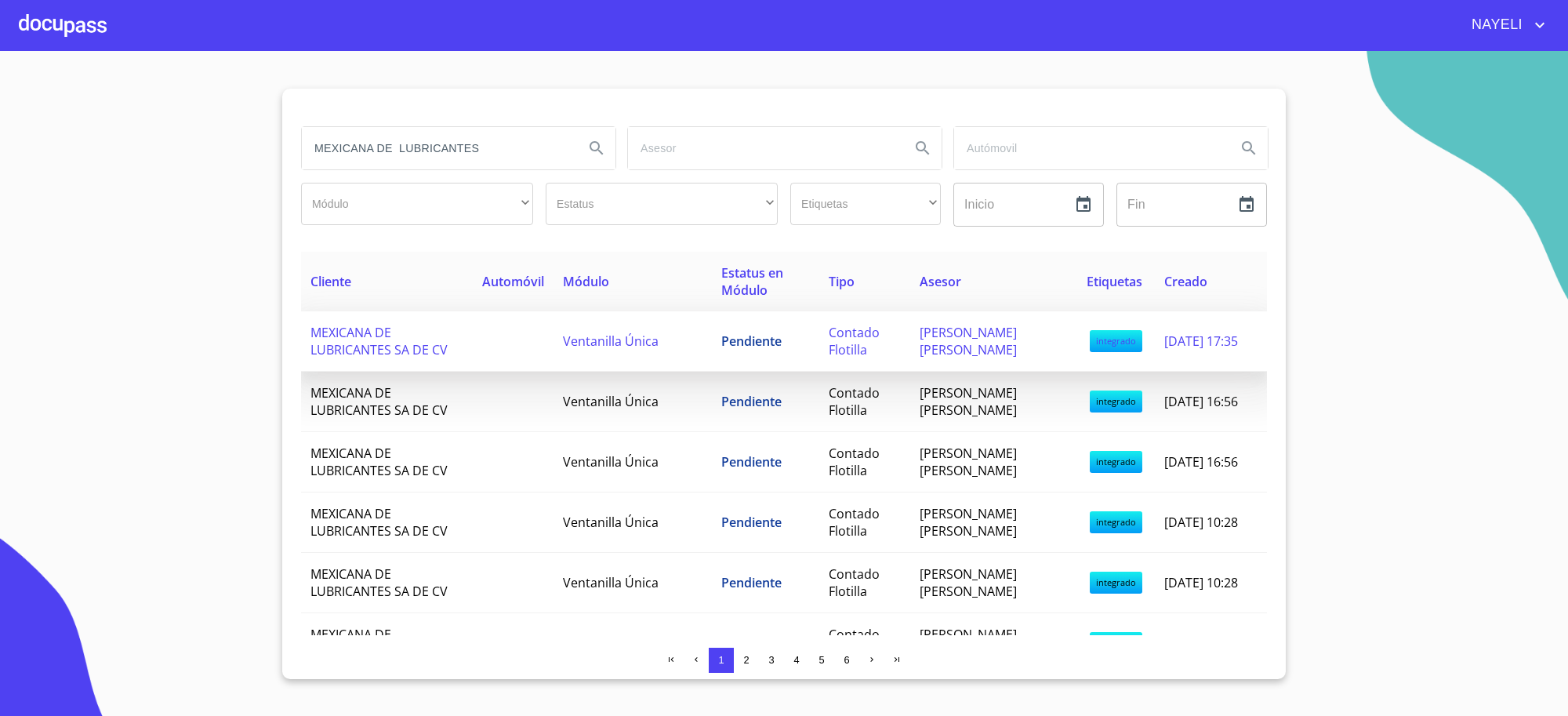
click at [643, 367] on td "Ventanilla Única" at bounding box center [632, 342] width 158 height 60
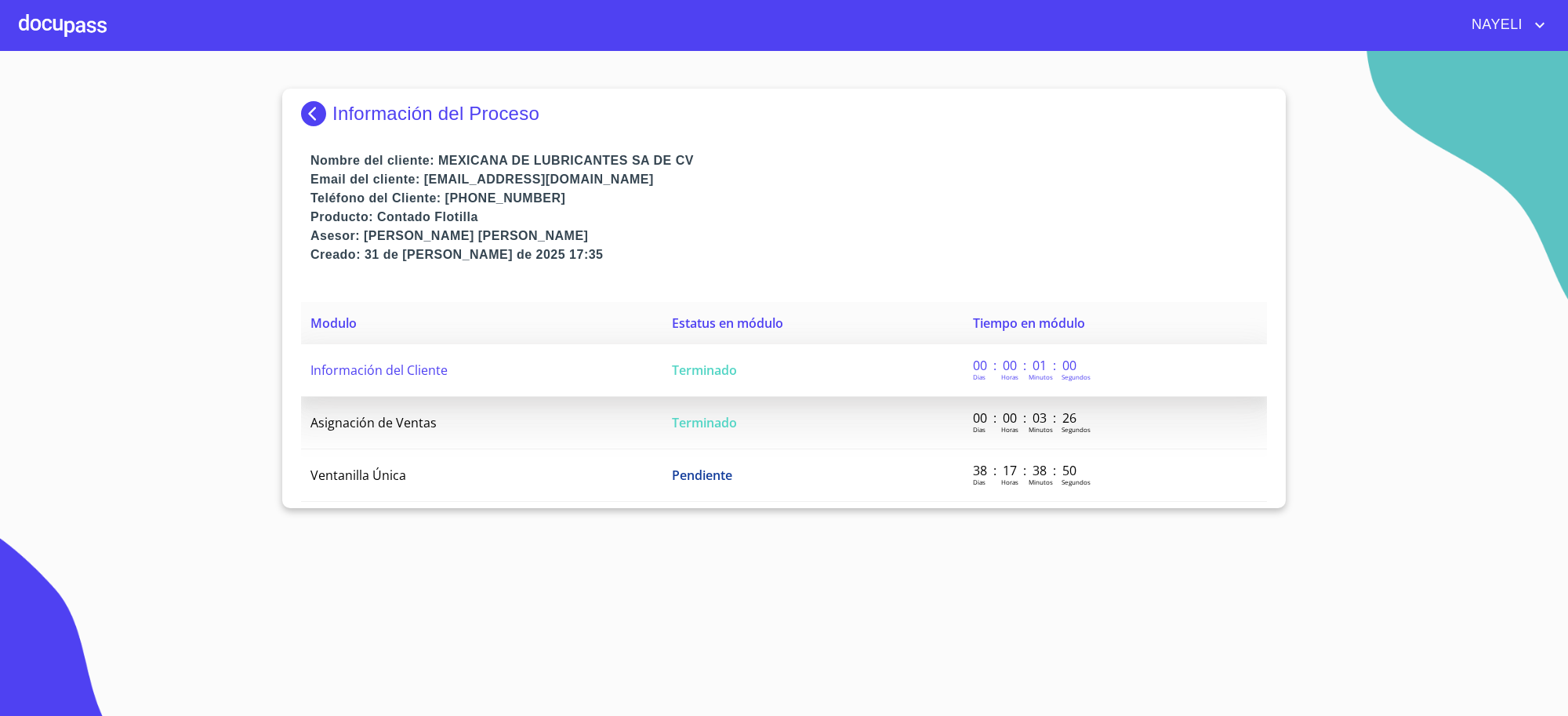
click at [792, 346] on td "Terminado" at bounding box center [813, 371] width 301 height 53
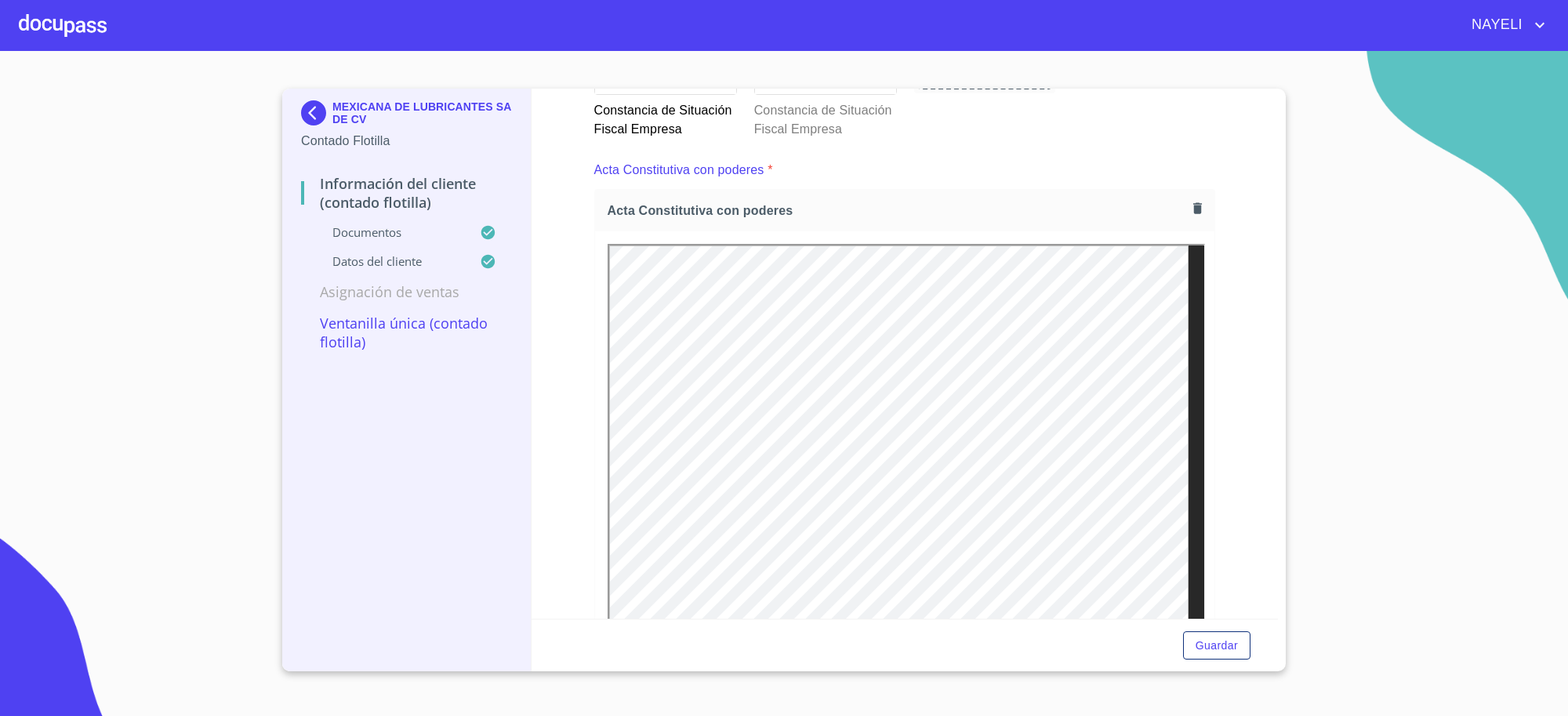
scroll to position [2417, 0]
